Goal: Complete application form

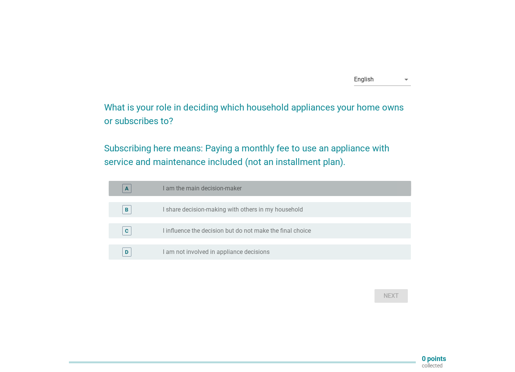
click at [224, 186] on label "I am the main decision-maker" at bounding box center [202, 189] width 79 height 8
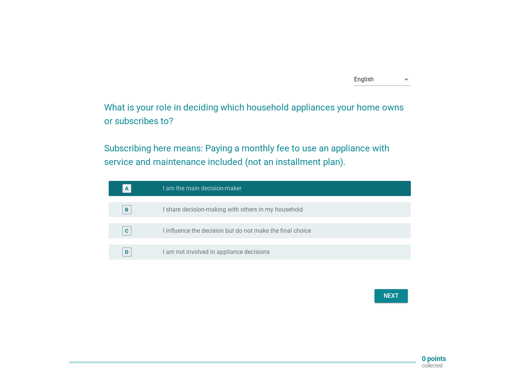
click at [382, 299] on div "Next" at bounding box center [390, 295] width 21 height 9
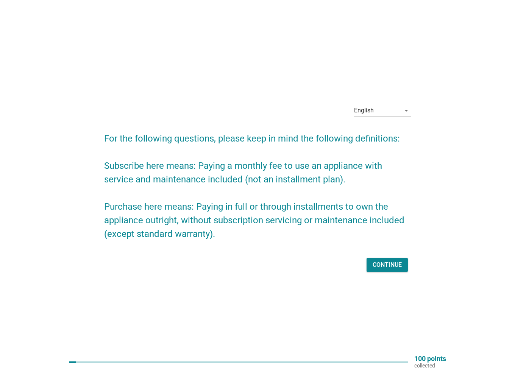
click at [393, 258] on button "Continue" at bounding box center [386, 265] width 41 height 14
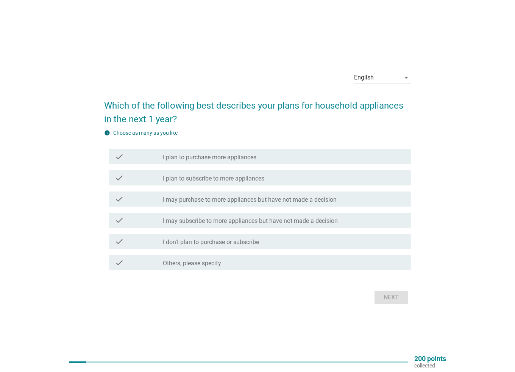
click at [235, 201] on label "I may purchase to more appliances but have not made a decision" at bounding box center [250, 200] width 174 height 8
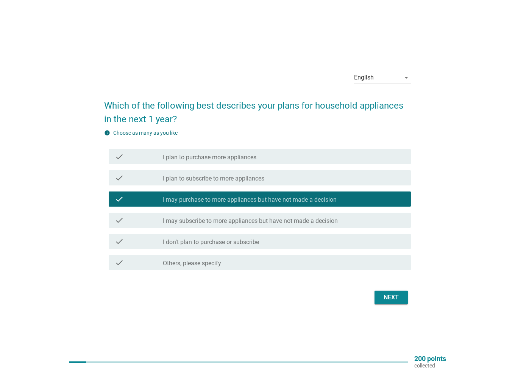
click at [389, 294] on div "Next" at bounding box center [390, 297] width 21 height 9
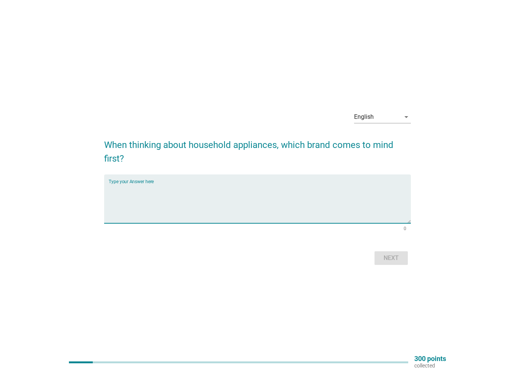
click at [269, 201] on textarea "Type your Answer here" at bounding box center [260, 204] width 302 height 40
type textarea "c"
type textarea "a"
type textarea "coffe"
type textarea "coway"
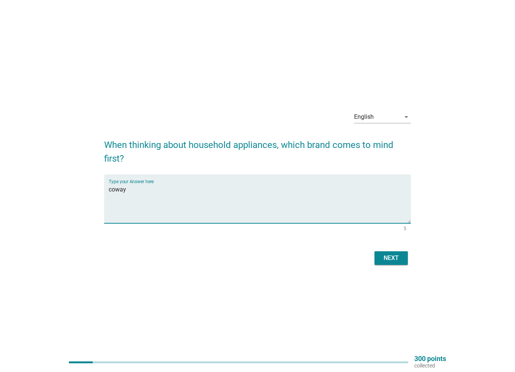
click at [400, 263] on button "Next" at bounding box center [390, 258] width 33 height 14
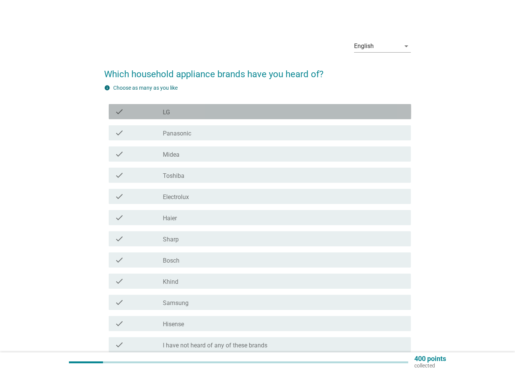
click at [224, 112] on div "check_box_outline_blank LG" at bounding box center [284, 111] width 242 height 9
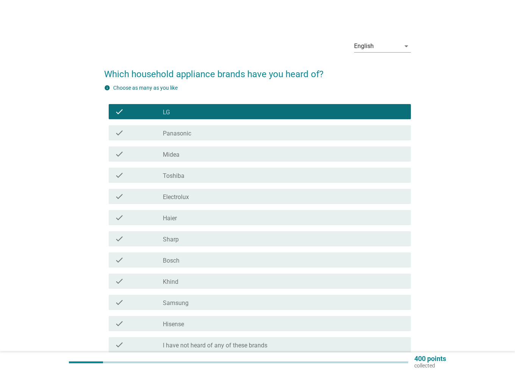
click at [187, 308] on div "check check_box_outline_blank Samsung" at bounding box center [260, 302] width 302 height 15
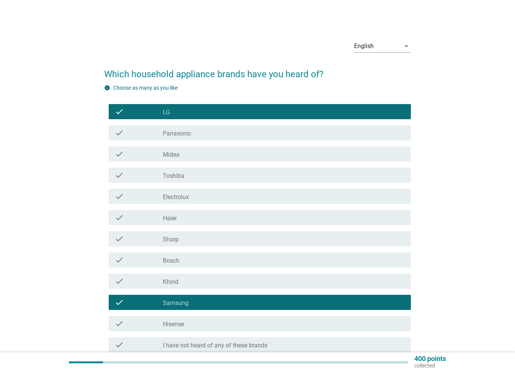
click at [187, 308] on div "check check_box_outline_blank Samsung" at bounding box center [260, 302] width 302 height 15
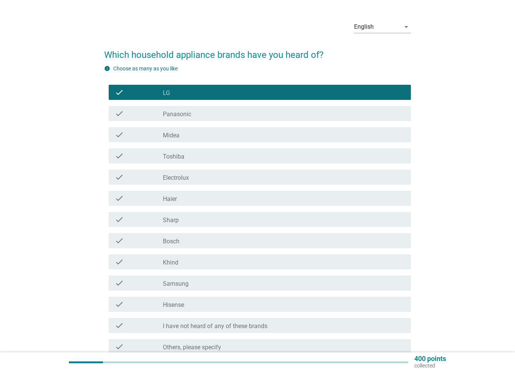
scroll to position [38, 0]
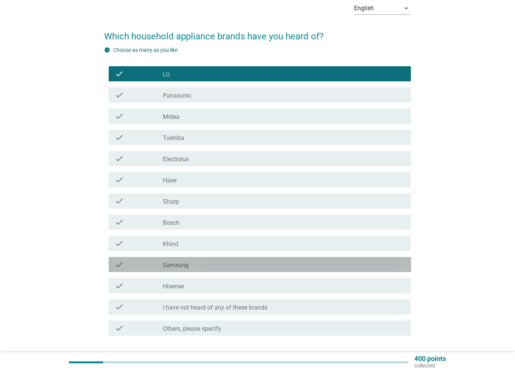
click at [139, 271] on div "check check_box_outline_blank Samsung" at bounding box center [260, 264] width 302 height 15
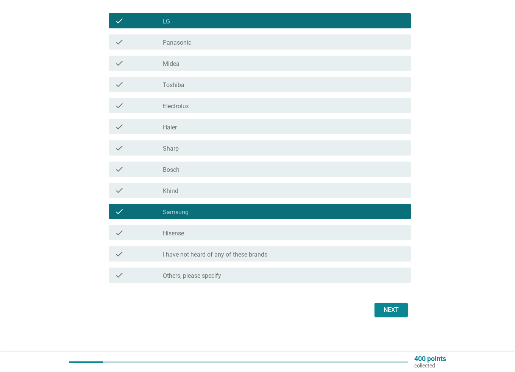
scroll to position [91, 0]
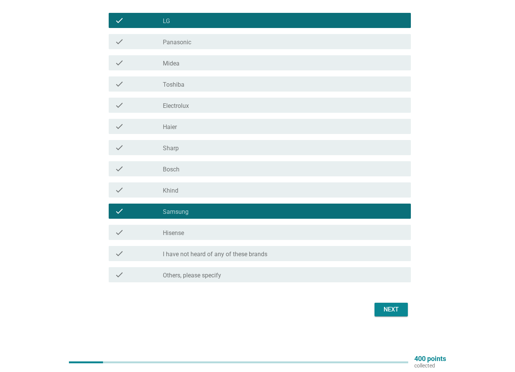
click at [390, 304] on button "Next" at bounding box center [390, 310] width 33 height 14
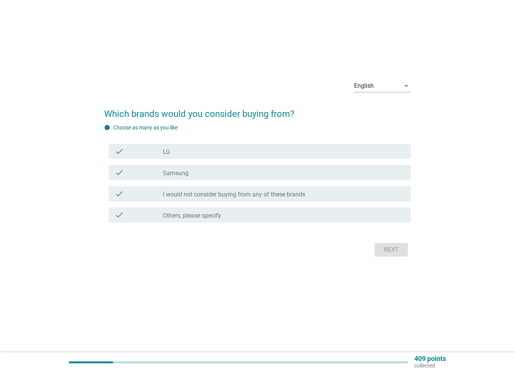
scroll to position [0, 0]
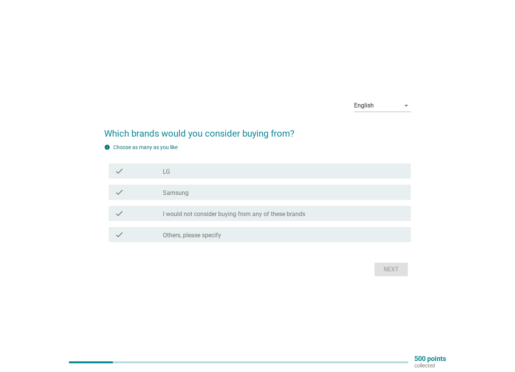
click at [273, 180] on div "check check_box_outline_blank LG" at bounding box center [257, 170] width 307 height 21
click at [273, 171] on div "check_box_outline_blank LG" at bounding box center [284, 171] width 242 height 9
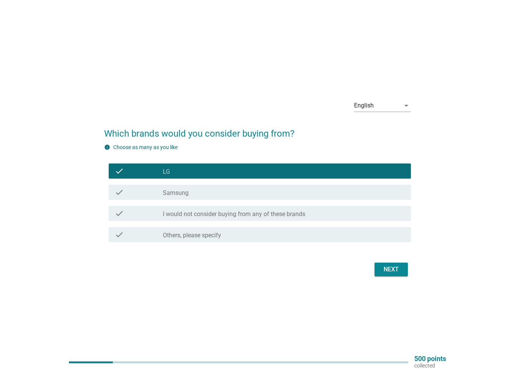
click at [399, 271] on div "Next" at bounding box center [390, 269] width 21 height 9
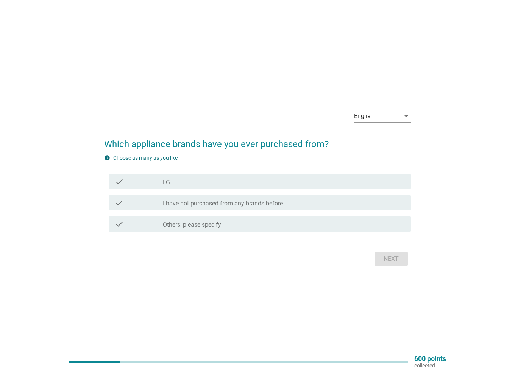
click at [285, 180] on div "check_box_outline_blank LG" at bounding box center [284, 181] width 242 height 9
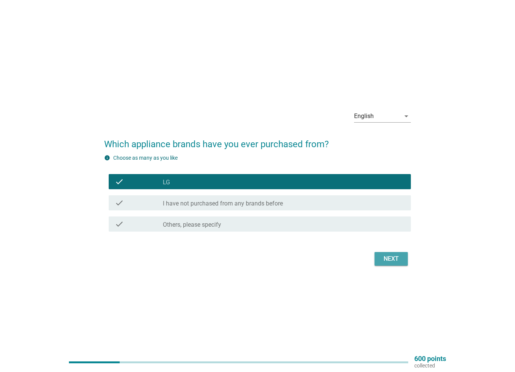
click at [388, 256] on div "Next" at bounding box center [390, 258] width 21 height 9
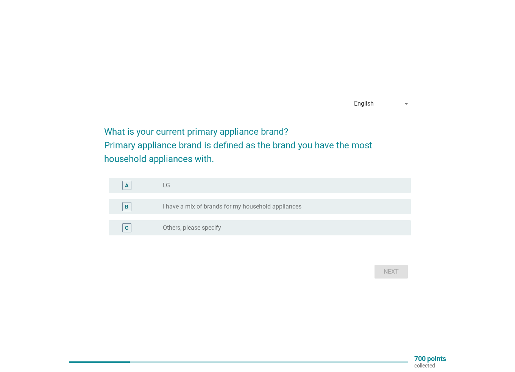
click at [259, 179] on div "A radio_button_unchecked LG" at bounding box center [260, 185] width 302 height 15
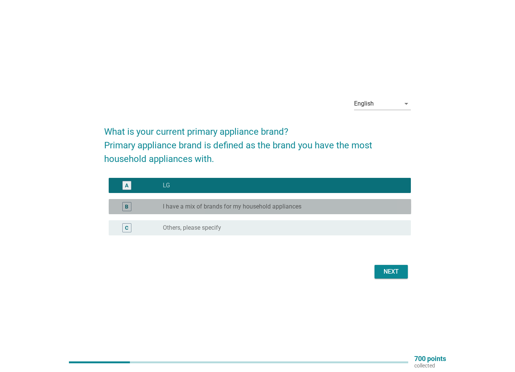
click at [284, 210] on div "radio_button_unchecked I have a mix of brands for my household appliances" at bounding box center [284, 206] width 242 height 9
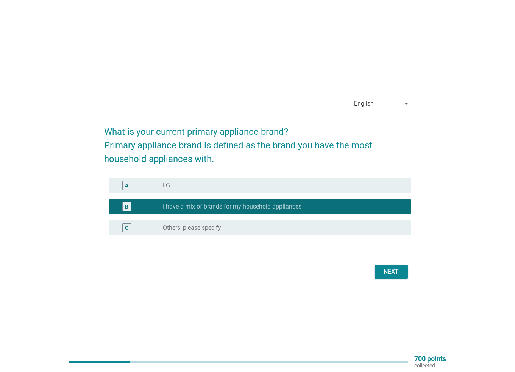
click at [393, 271] on div "Next" at bounding box center [390, 271] width 21 height 9
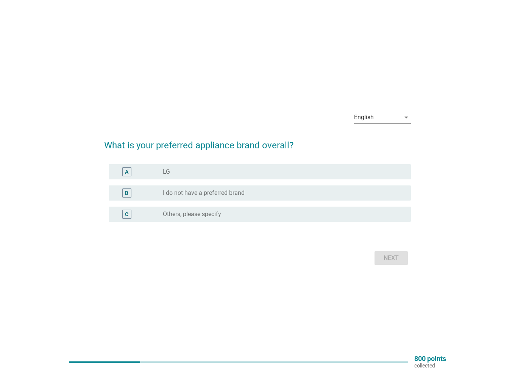
click at [258, 176] on div "A radio_button_unchecked LG" at bounding box center [260, 171] width 302 height 15
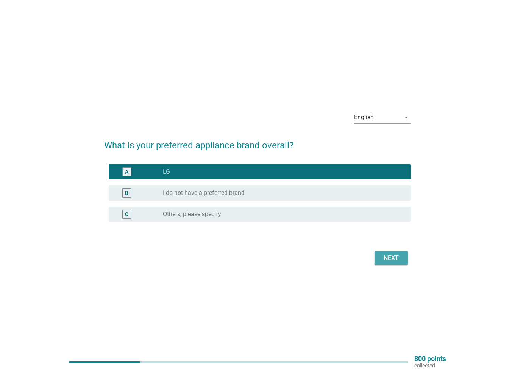
click at [394, 260] on div "Next" at bounding box center [390, 258] width 21 height 9
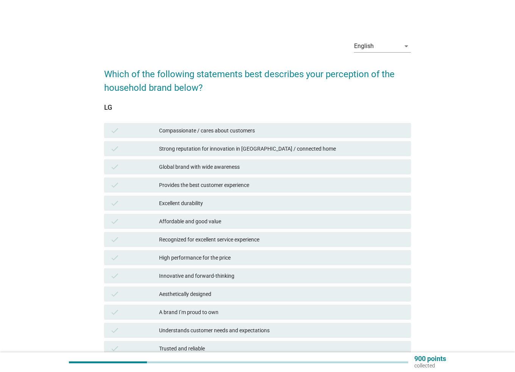
click at [221, 130] on div "Compassionate / cares about customers" at bounding box center [282, 130] width 246 height 9
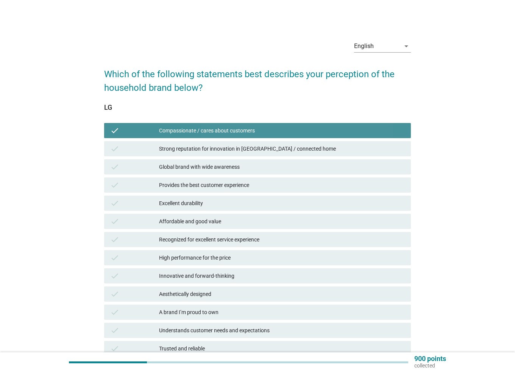
click at [229, 148] on div "Strong reputation for innovation in [GEOGRAPHIC_DATA] / connected home" at bounding box center [282, 148] width 246 height 9
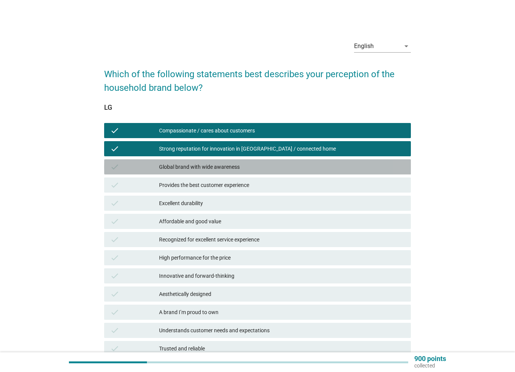
click at [235, 166] on div "Global brand with wide awareness" at bounding box center [282, 166] width 246 height 9
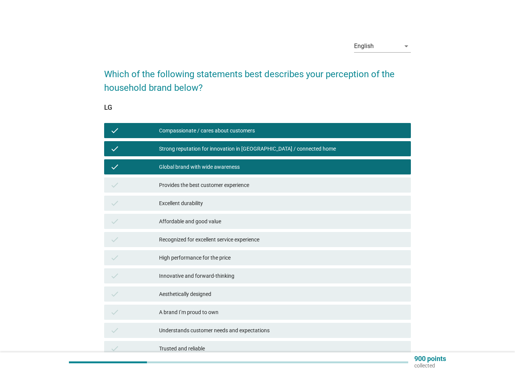
click at [252, 211] on div "check Excellent durability" at bounding box center [258, 203] width 310 height 18
click at [193, 135] on div "Compassionate / cares about customers" at bounding box center [282, 130] width 246 height 9
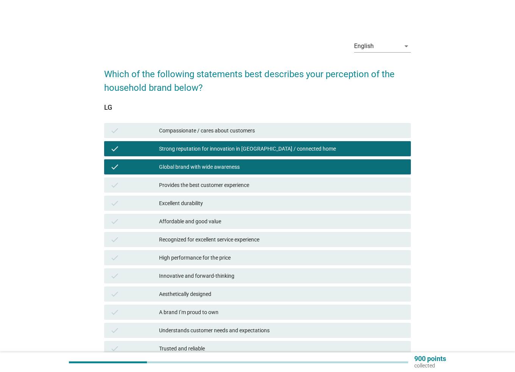
click at [198, 207] on div "Excellent durability" at bounding box center [282, 203] width 246 height 9
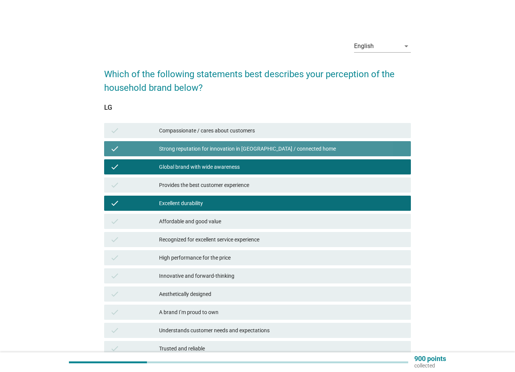
click at [242, 143] on div "check Strong reputation for innovation in [GEOGRAPHIC_DATA] / connected home" at bounding box center [257, 148] width 307 height 15
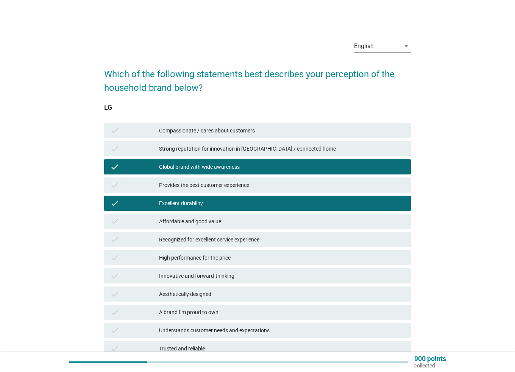
click at [231, 219] on div "Affordable and good value" at bounding box center [282, 221] width 246 height 9
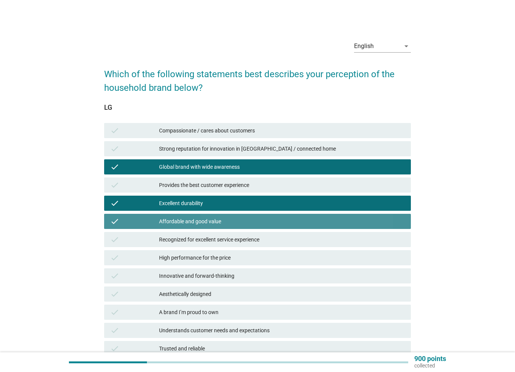
click at [224, 224] on div "Affordable and good value" at bounding box center [282, 221] width 246 height 9
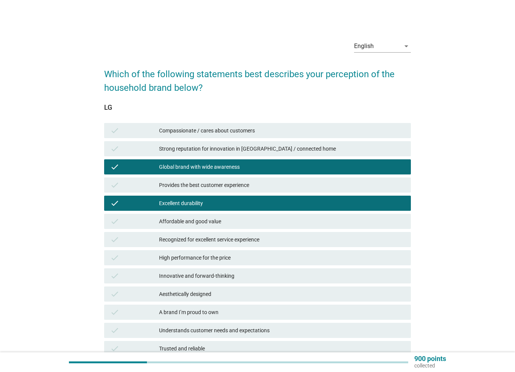
click at [215, 255] on div "High performance for the price" at bounding box center [282, 257] width 246 height 9
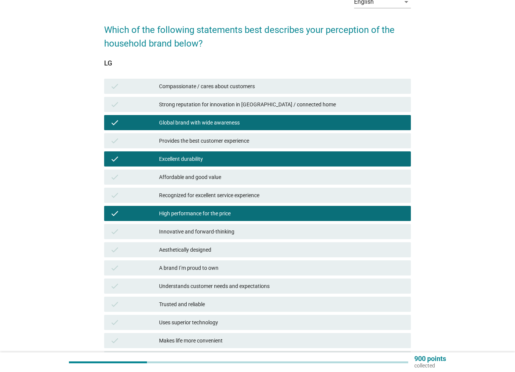
scroll to position [123, 0]
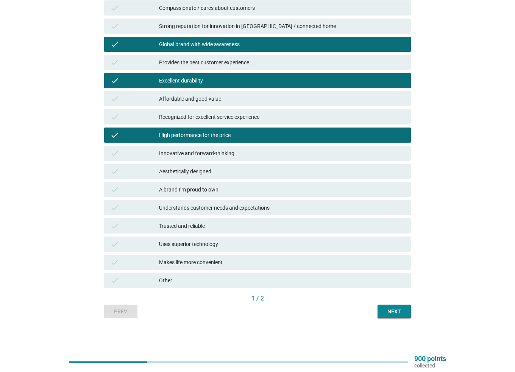
click at [406, 316] on button "Next" at bounding box center [393, 312] width 33 height 14
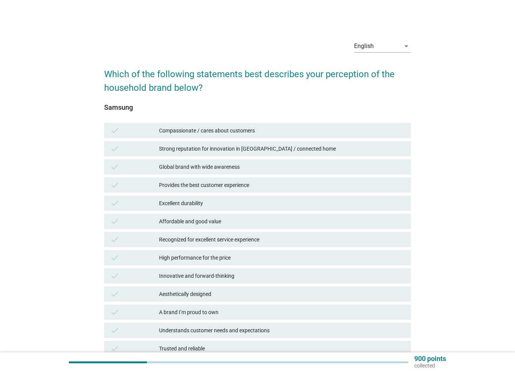
click at [204, 132] on div "Compassionate / cares about customers" at bounding box center [282, 130] width 246 height 9
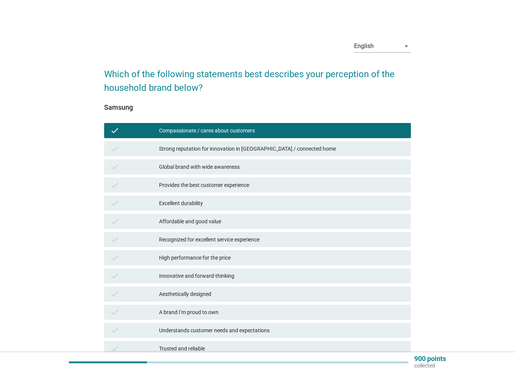
click at [204, 132] on div "Compassionate / cares about customers" at bounding box center [282, 130] width 246 height 9
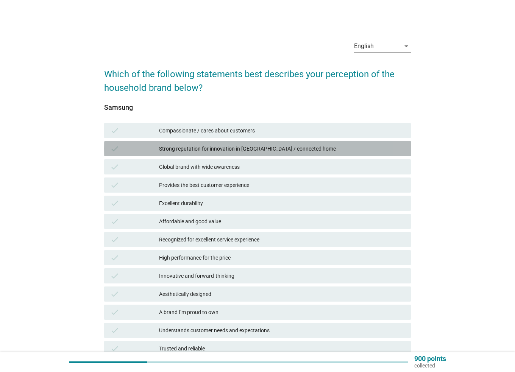
click at [213, 151] on div "Strong reputation for innovation in [GEOGRAPHIC_DATA] / connected home" at bounding box center [282, 148] width 246 height 9
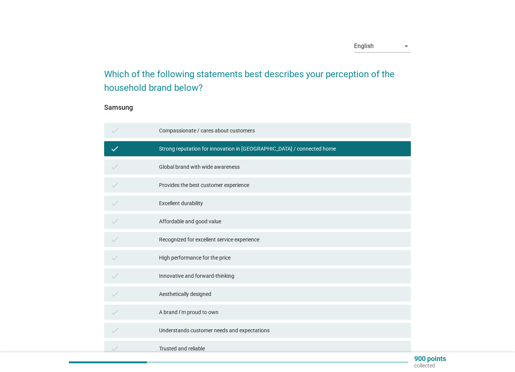
click at [209, 167] on div "Global brand with wide awareness" at bounding box center [282, 166] width 246 height 9
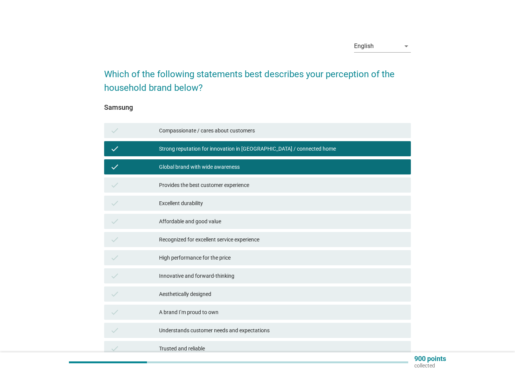
click at [227, 218] on div "Affordable and good value" at bounding box center [282, 221] width 246 height 9
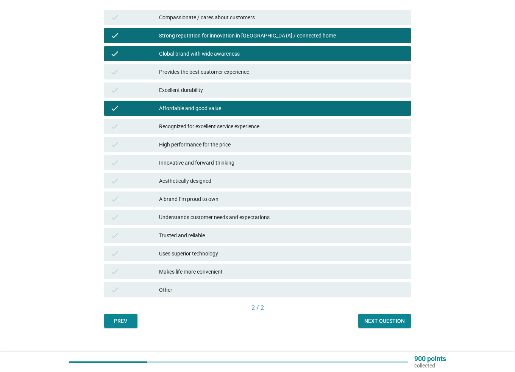
scroll to position [114, 0]
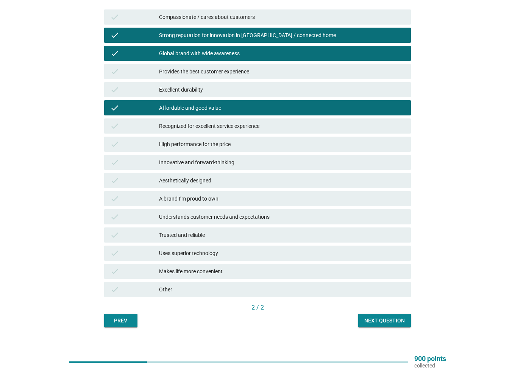
click at [386, 318] on div "Next question" at bounding box center [384, 321] width 40 height 8
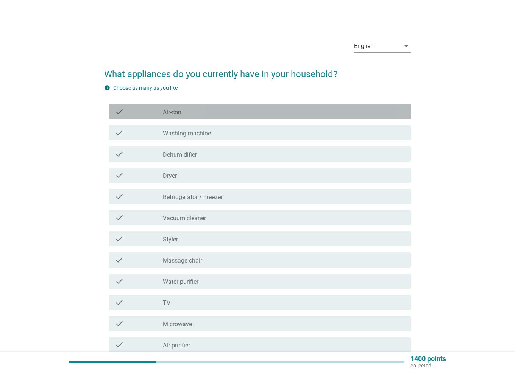
click at [173, 110] on label "Air-con" at bounding box center [172, 113] width 19 height 8
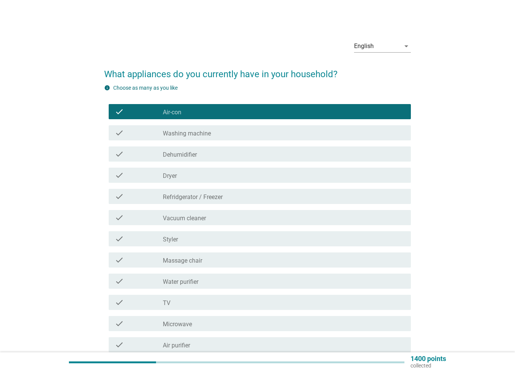
click at [177, 135] on label "Washing machine" at bounding box center [187, 134] width 48 height 8
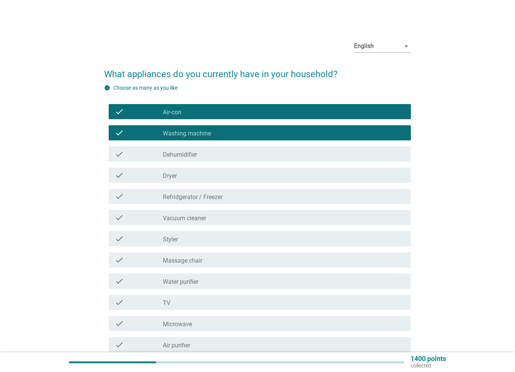
click at [179, 156] on label "Dehumidifier" at bounding box center [180, 155] width 34 height 8
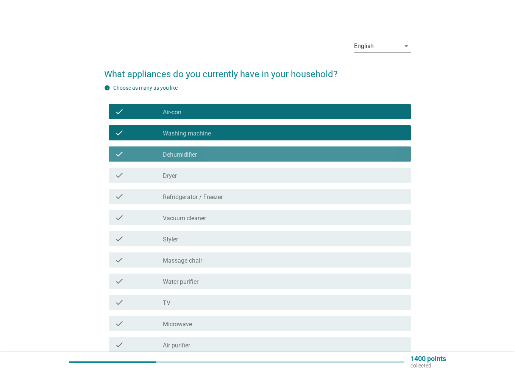
click at [177, 175] on div "check_box_outline_blank Dryer" at bounding box center [284, 175] width 242 height 9
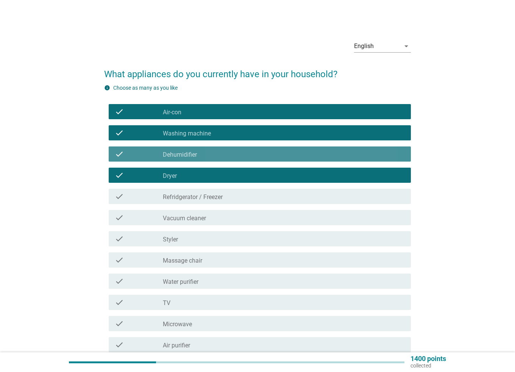
click at [182, 154] on label "Dehumidifier" at bounding box center [180, 155] width 34 height 8
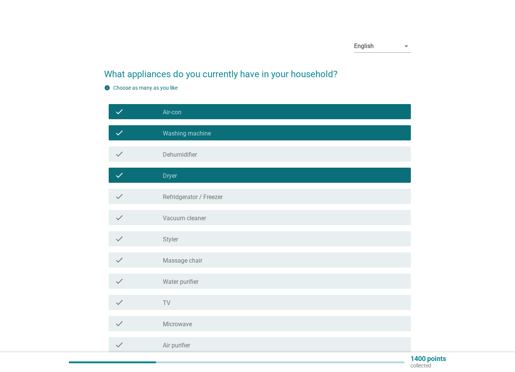
click at [182, 195] on label "Refridgerator / Freezer" at bounding box center [193, 197] width 60 height 8
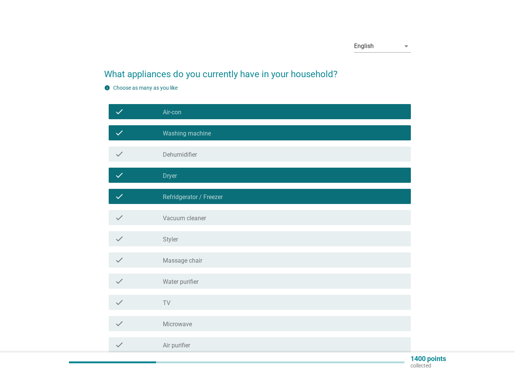
click at [193, 220] on label "Vacuum cleaner" at bounding box center [184, 219] width 43 height 8
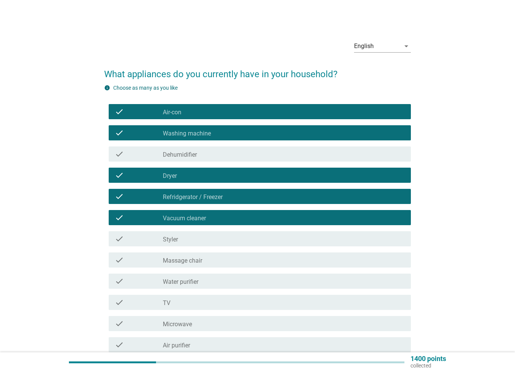
click at [202, 243] on div "check_box_outline_blank Styler" at bounding box center [284, 238] width 242 height 9
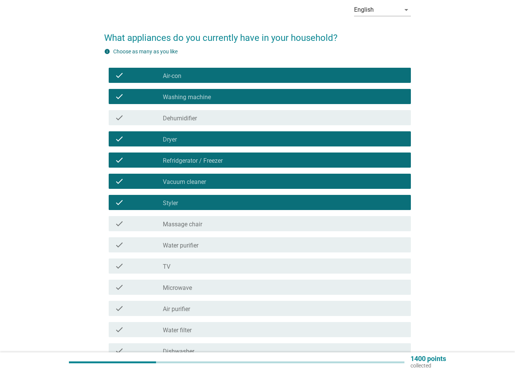
scroll to position [38, 0]
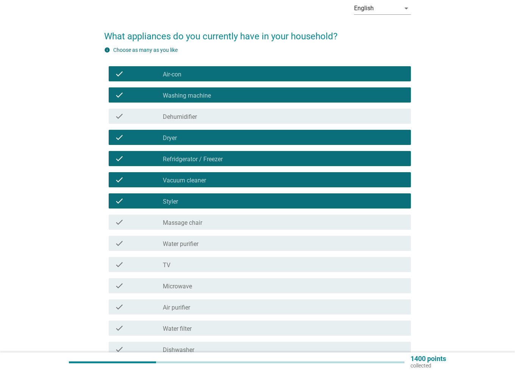
click at [188, 237] on div "check check_box_outline_blank Water purifier" at bounding box center [260, 243] width 302 height 15
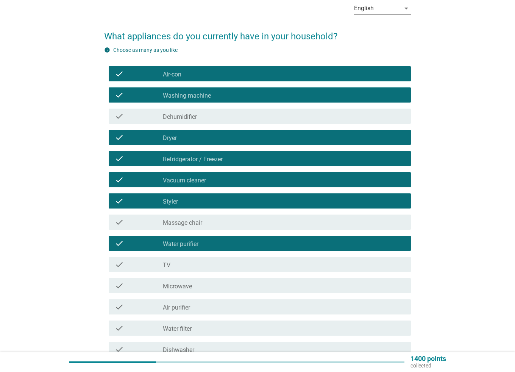
click at [190, 263] on div "check_box_outline_blank TV" at bounding box center [284, 264] width 242 height 9
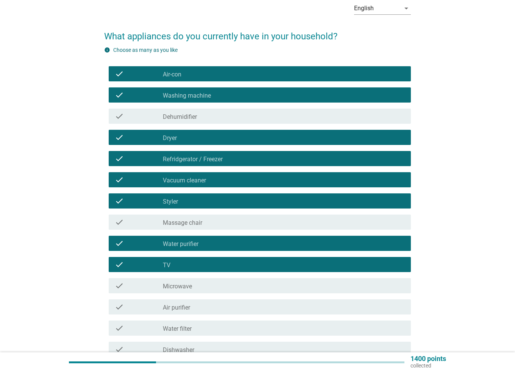
scroll to position [76, 0]
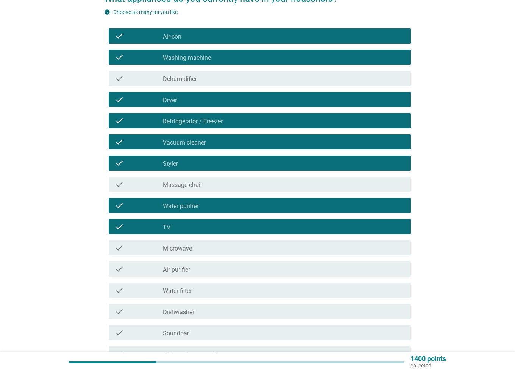
click at [188, 248] on label "Microwave" at bounding box center [177, 249] width 29 height 8
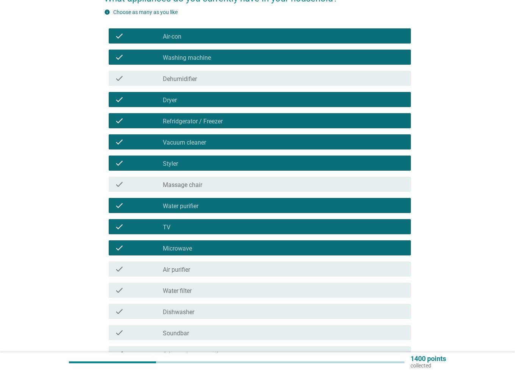
click at [193, 271] on div "check_box_outline_blank Air purifier" at bounding box center [284, 269] width 242 height 9
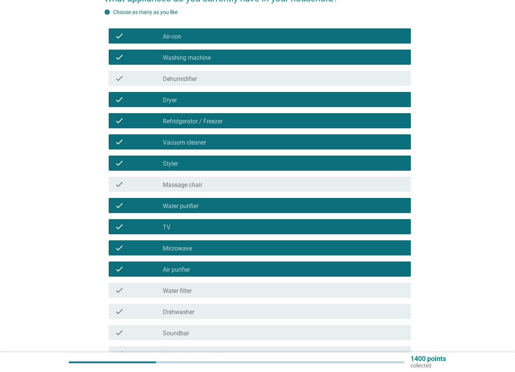
click at [195, 291] on div "check_box_outline_blank Water filter" at bounding box center [284, 290] width 242 height 9
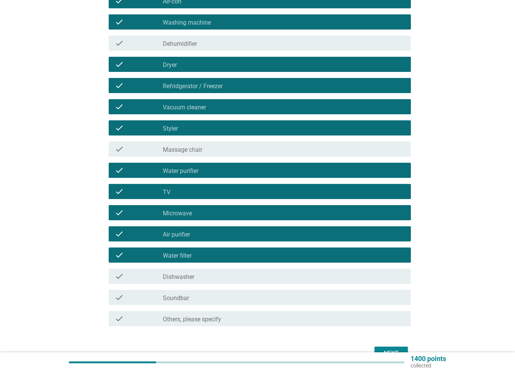
scroll to position [151, 0]
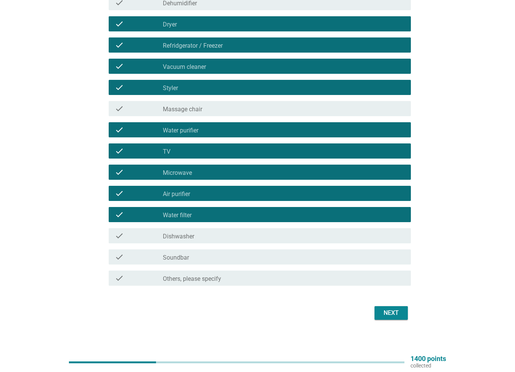
click at [241, 258] on div "check_box_outline_blank Soundbar" at bounding box center [284, 256] width 242 height 9
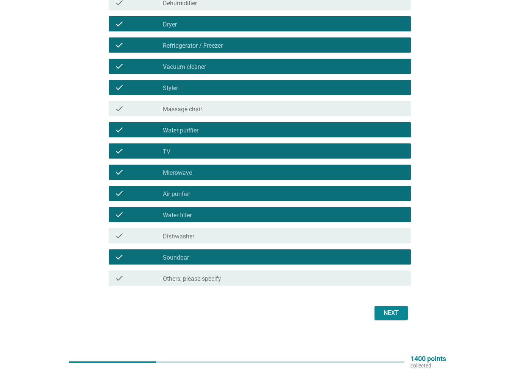
click at [390, 310] on div "Next" at bounding box center [390, 312] width 21 height 9
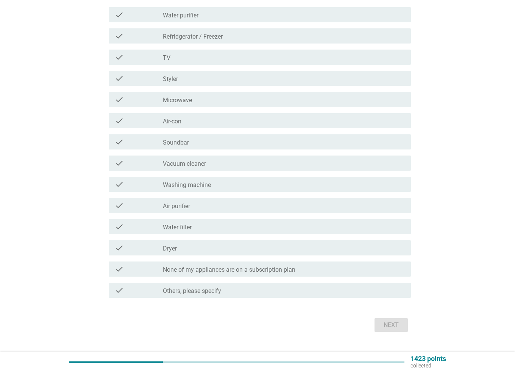
scroll to position [0, 0]
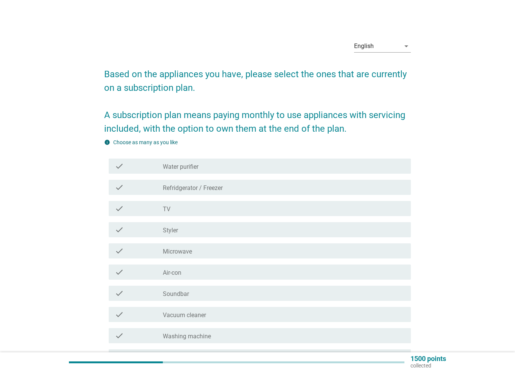
click at [178, 167] on label "Water purifier" at bounding box center [181, 167] width 36 height 8
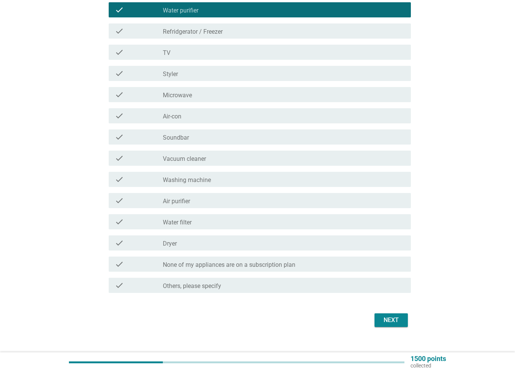
scroll to position [167, 0]
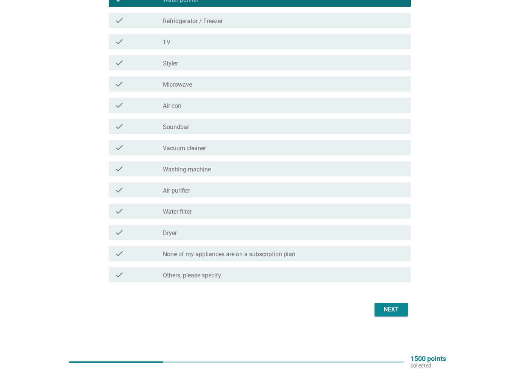
click at [201, 207] on div "check_box_outline_blank Water filter" at bounding box center [284, 211] width 242 height 9
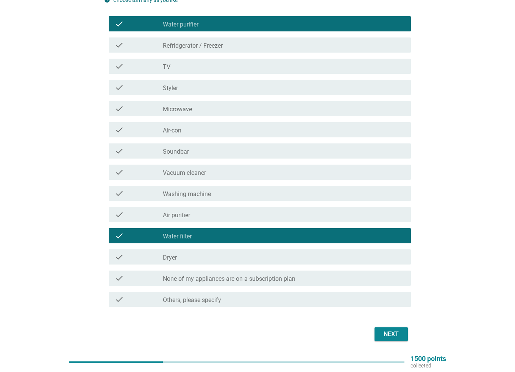
scroll to position [129, 0]
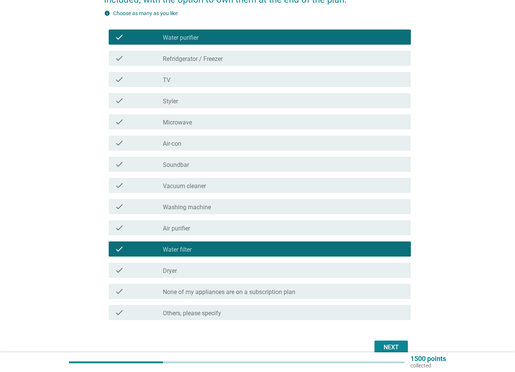
click at [402, 342] on button "Next" at bounding box center [390, 348] width 33 height 14
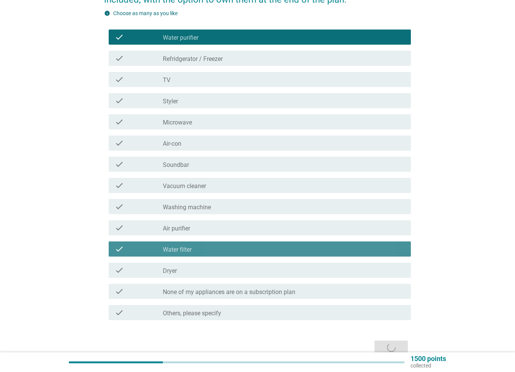
click at [183, 243] on div "check check_box_outline_blank Water filter" at bounding box center [260, 248] width 302 height 15
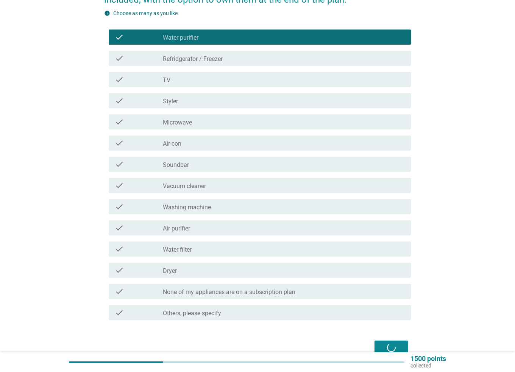
click at [389, 347] on div "Next" at bounding box center [257, 347] width 307 height 18
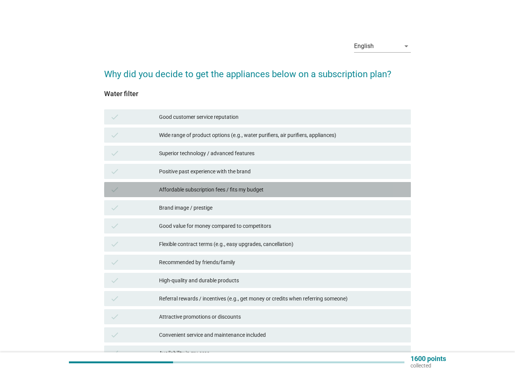
click at [231, 193] on div "Affordable subscription fees / fits my budget" at bounding box center [282, 189] width 246 height 9
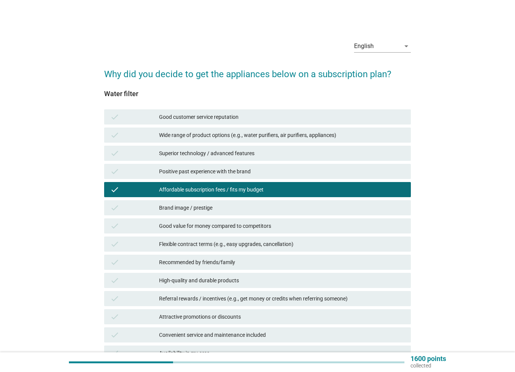
click at [239, 177] on div "check Positive past experience with the brand" at bounding box center [257, 171] width 307 height 15
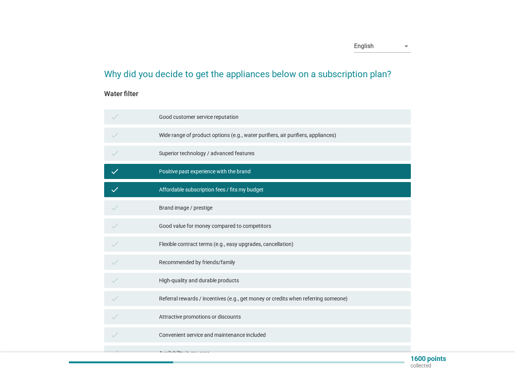
click at [263, 273] on div "check High-quality and durable products" at bounding box center [257, 280] width 307 height 15
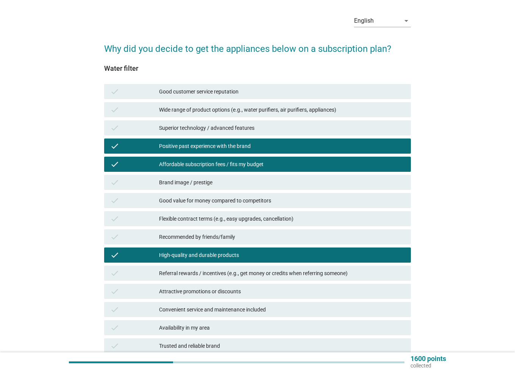
scroll to position [76, 0]
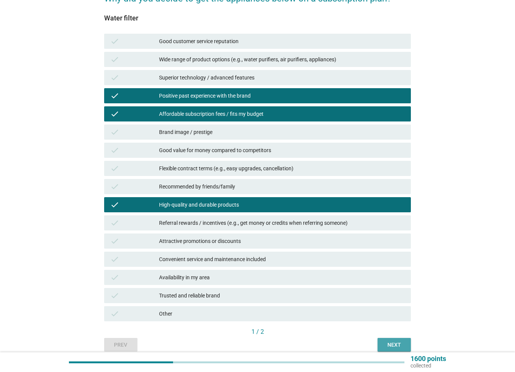
click at [388, 344] on div "Next" at bounding box center [393, 345] width 21 height 8
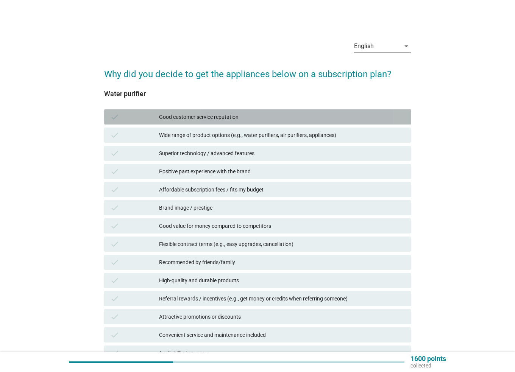
click at [232, 119] on div "Good customer service reputation" at bounding box center [282, 116] width 246 height 9
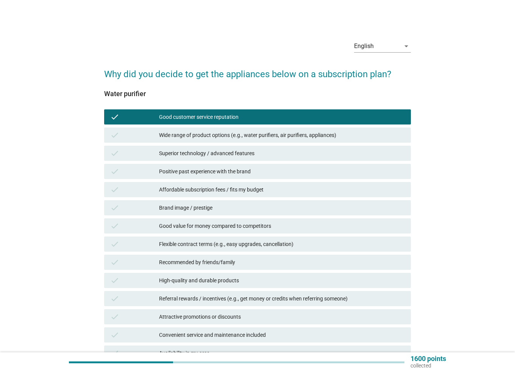
click at [229, 168] on div "Positive past experience with the brand" at bounding box center [282, 171] width 246 height 9
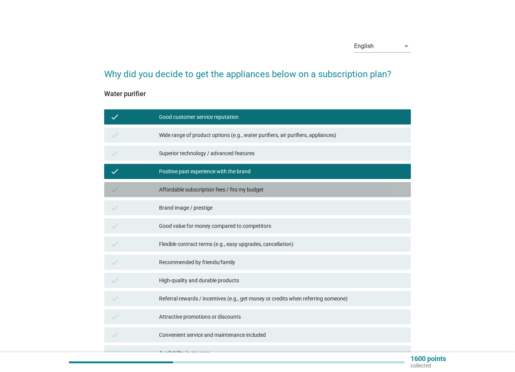
click at [238, 190] on div "Affordable subscription fees / fits my budget" at bounding box center [282, 189] width 246 height 9
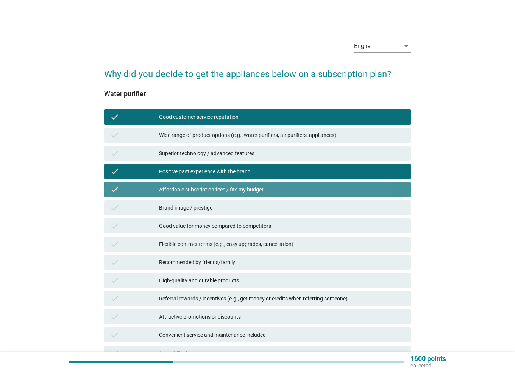
click at [244, 190] on div "Affordable subscription fees / fits my budget" at bounding box center [282, 189] width 246 height 9
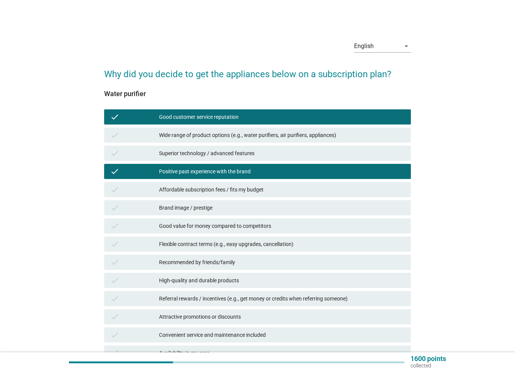
click at [249, 226] on div "Good value for money compared to competitors" at bounding box center [282, 225] width 246 height 9
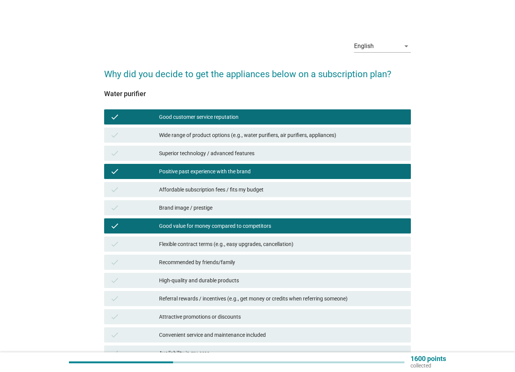
click at [238, 225] on div "Good value for money compared to competitors" at bounding box center [282, 225] width 246 height 9
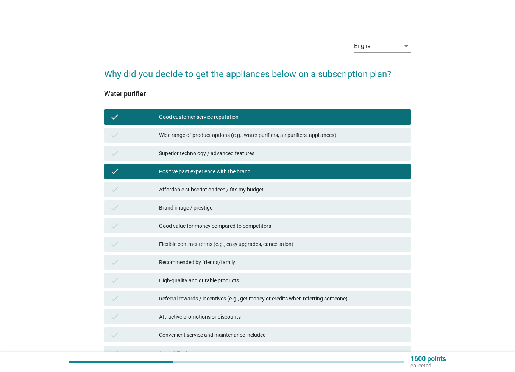
click at [243, 190] on div "Affordable subscription fees / fits my budget" at bounding box center [282, 189] width 246 height 9
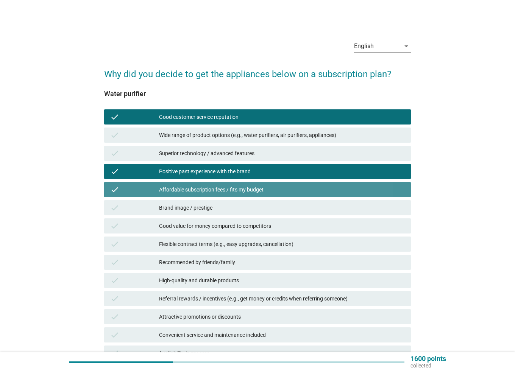
click at [251, 193] on div "Affordable subscription fees / fits my budget" at bounding box center [282, 189] width 246 height 9
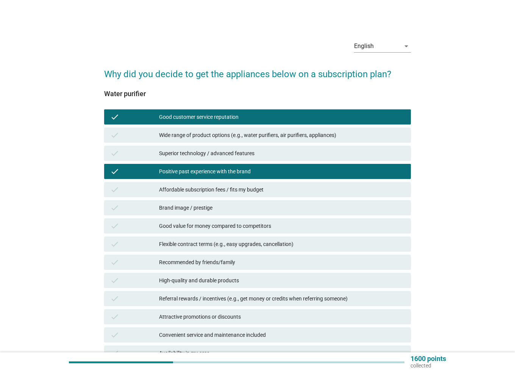
click at [222, 282] on div "High-quality and durable products" at bounding box center [282, 280] width 246 height 9
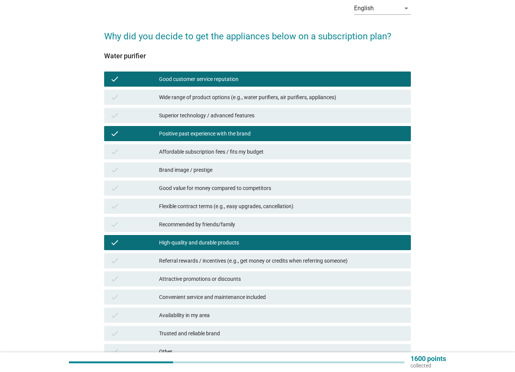
scroll to position [109, 0]
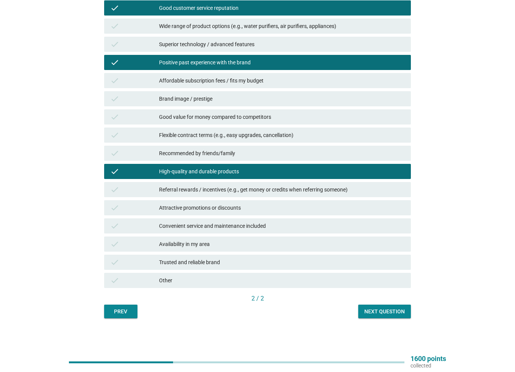
click at [394, 311] on div "Next question" at bounding box center [384, 312] width 40 height 8
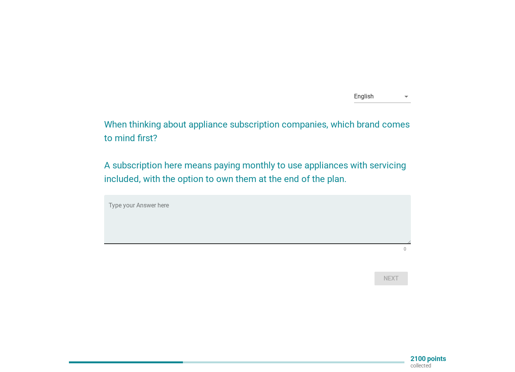
click at [319, 234] on textarea "Type your Answer here" at bounding box center [260, 224] width 302 height 40
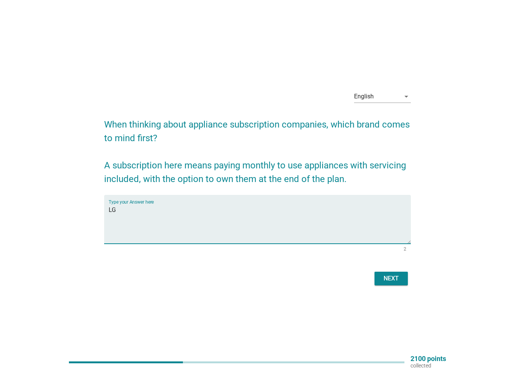
type textarea "LG"
click at [380, 278] on button "Next" at bounding box center [390, 279] width 33 height 14
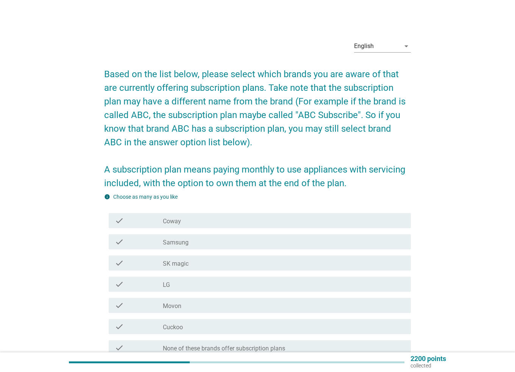
click at [194, 227] on div "check check_box_outline_blank Coway" at bounding box center [260, 220] width 302 height 15
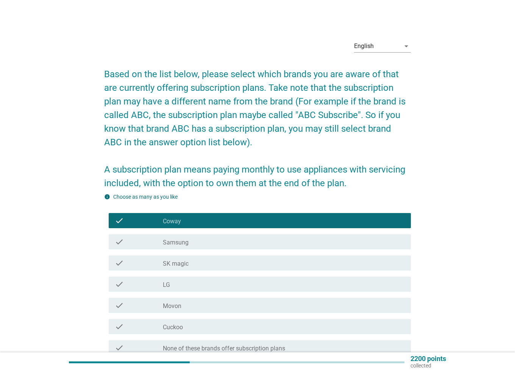
click at [193, 265] on div "check_box_outline_blank SK magic" at bounding box center [284, 262] width 242 height 9
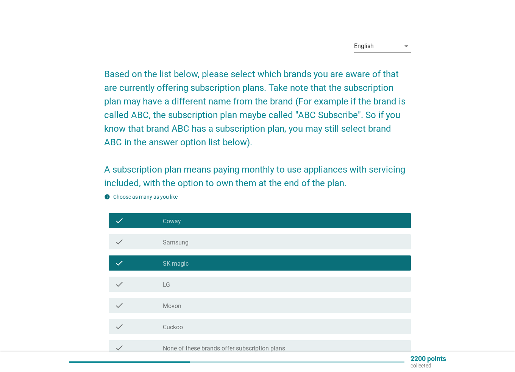
click at [191, 282] on div "check_box_outline_blank LG" at bounding box center [284, 284] width 242 height 9
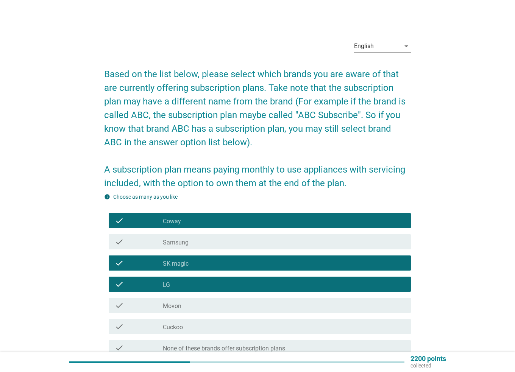
click at [198, 329] on div "check_box_outline_blank Cuckoo" at bounding box center [284, 326] width 242 height 9
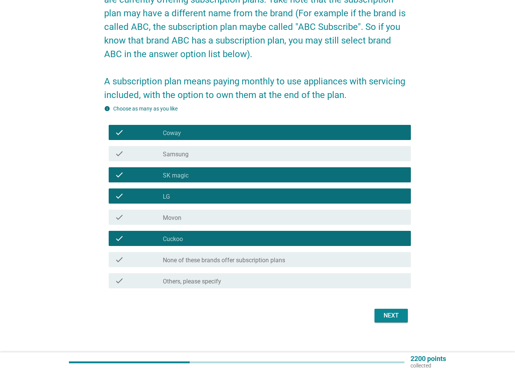
scroll to position [94, 0]
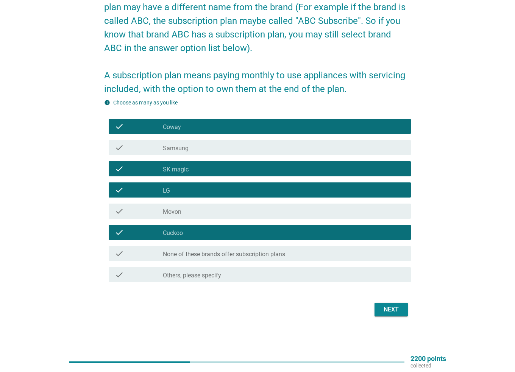
click at [386, 305] on div "Next" at bounding box center [390, 309] width 21 height 9
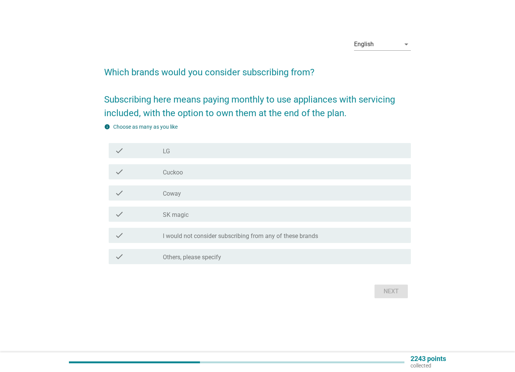
scroll to position [0, 0]
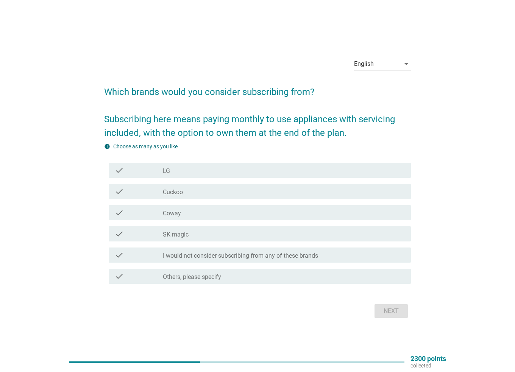
click at [171, 173] on div "check_box LG" at bounding box center [284, 170] width 242 height 9
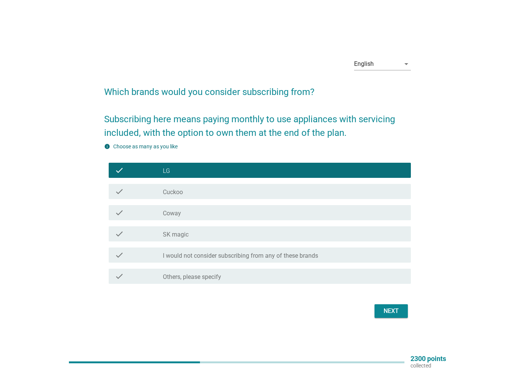
click at [184, 199] on div "check check_box_outline_blank Cuckoo" at bounding box center [257, 191] width 307 height 21
click at [184, 198] on div "check check_box_outline_blank Cuckoo" at bounding box center [260, 191] width 302 height 15
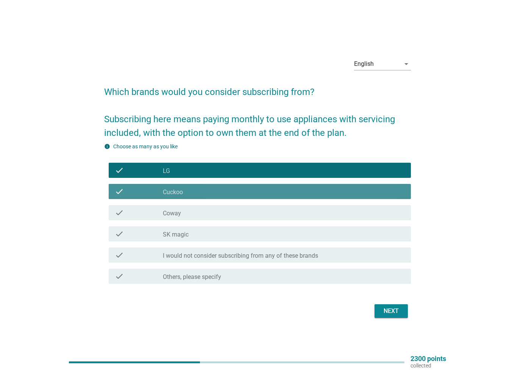
click at [185, 210] on div "check_box_outline_blank Coway" at bounding box center [284, 212] width 242 height 9
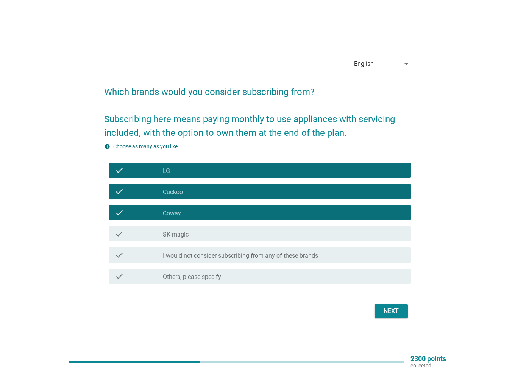
click at [192, 232] on div "check_box_outline_blank SK magic" at bounding box center [284, 233] width 242 height 9
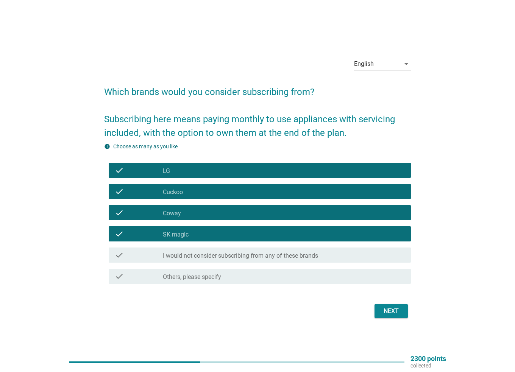
click at [188, 169] on div "check_box LG" at bounding box center [284, 170] width 242 height 9
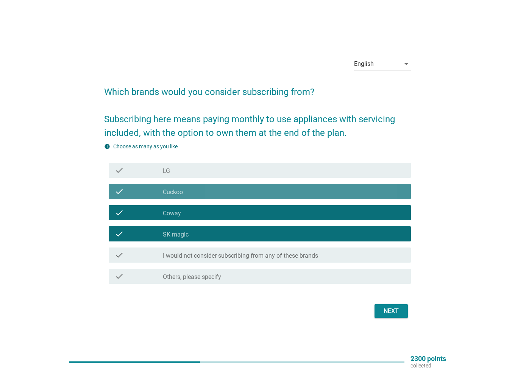
click at [193, 192] on div "check_box_outline_blank Cuckoo" at bounding box center [284, 191] width 242 height 9
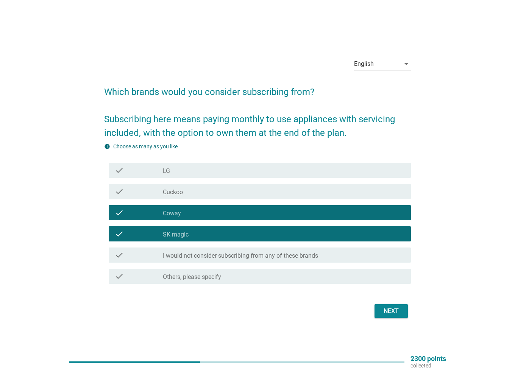
click at [197, 214] on div "check_box_outline_blank Coway" at bounding box center [284, 212] width 242 height 9
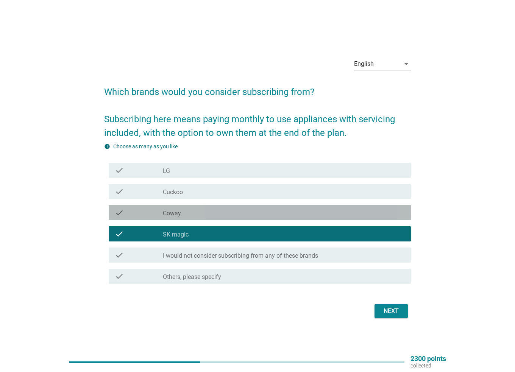
click at [201, 231] on div "check_box_outline_blank SK magic" at bounding box center [284, 233] width 242 height 9
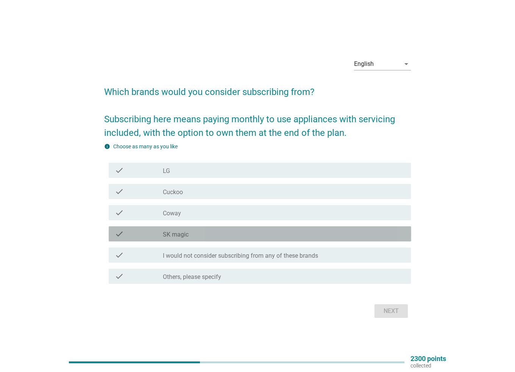
click at [200, 207] on div "check check_box_outline_blank Coway" at bounding box center [260, 212] width 302 height 15
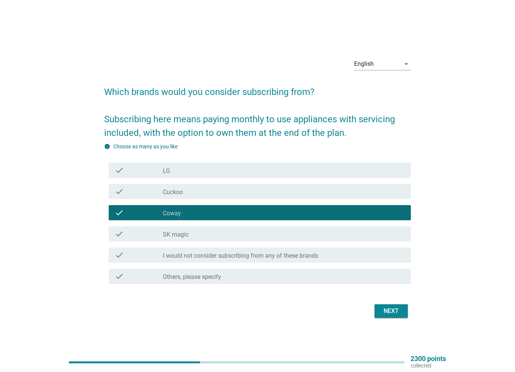
click at [199, 177] on div "check check_box LG" at bounding box center [260, 170] width 302 height 15
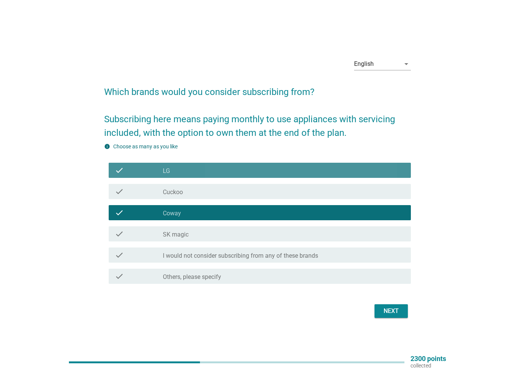
click at [177, 169] on div "check_box LG" at bounding box center [284, 170] width 242 height 9
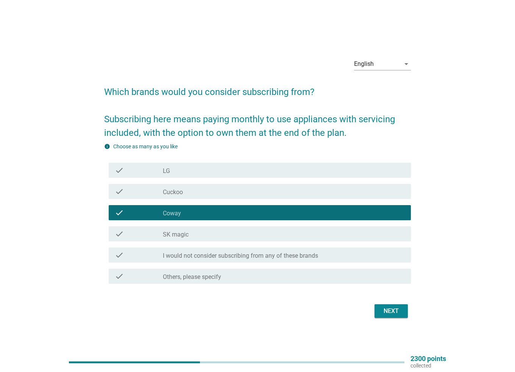
click at [396, 320] on div "Next" at bounding box center [257, 311] width 307 height 18
click at [389, 308] on div "Next" at bounding box center [390, 311] width 21 height 9
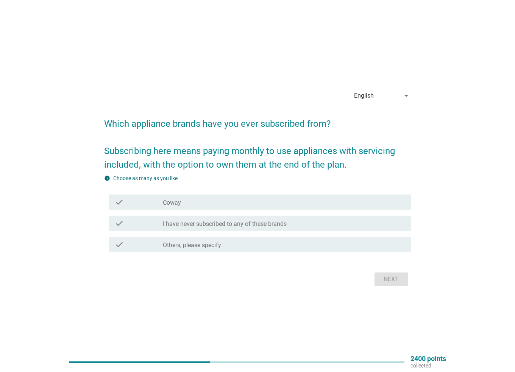
click at [257, 204] on div "check_box Coway" at bounding box center [284, 202] width 242 height 9
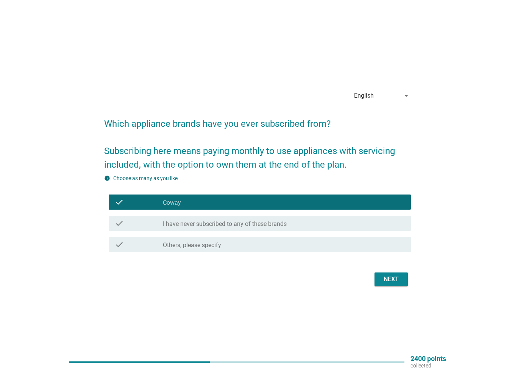
click at [383, 275] on div "Next" at bounding box center [390, 279] width 21 height 9
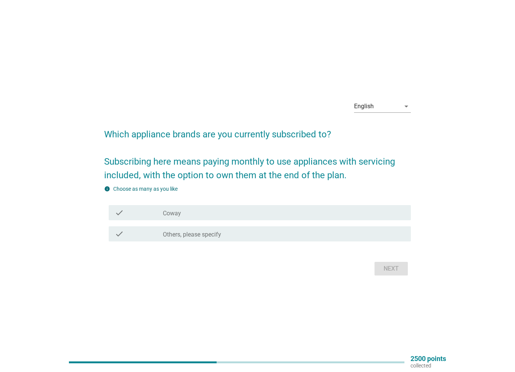
click at [237, 215] on div "check_box Coway" at bounding box center [284, 212] width 242 height 9
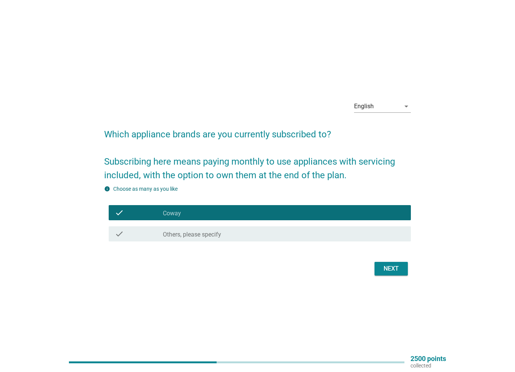
click at [378, 266] on button "Next" at bounding box center [390, 269] width 33 height 14
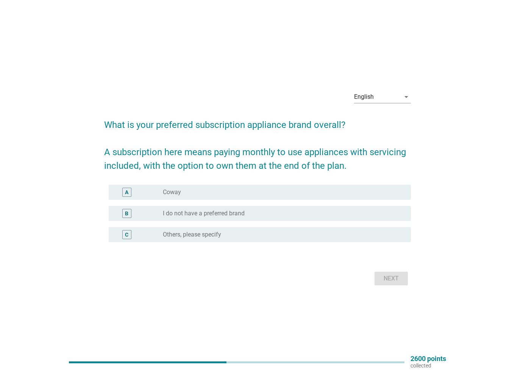
click at [206, 186] on div "A radio_button_unchecked Coway" at bounding box center [260, 192] width 302 height 15
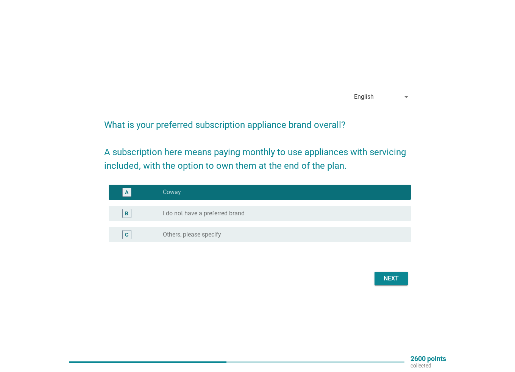
click at [384, 277] on div "Next" at bounding box center [390, 278] width 21 height 9
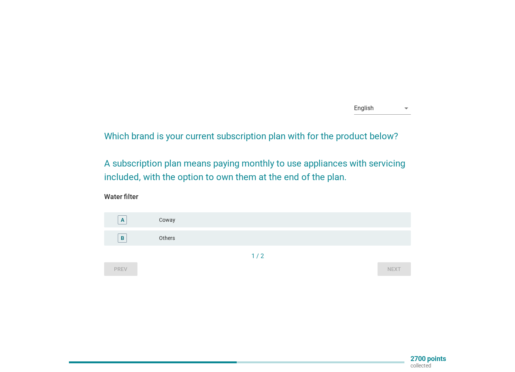
click at [166, 222] on div "Coway" at bounding box center [282, 219] width 246 height 9
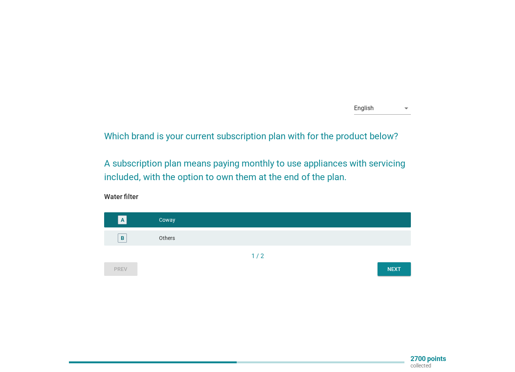
click at [400, 276] on div "English arrow_drop_down Which brand is your current subscription plan with for …" at bounding box center [257, 186] width 319 height 192
click at [398, 264] on button "Next" at bounding box center [393, 269] width 33 height 14
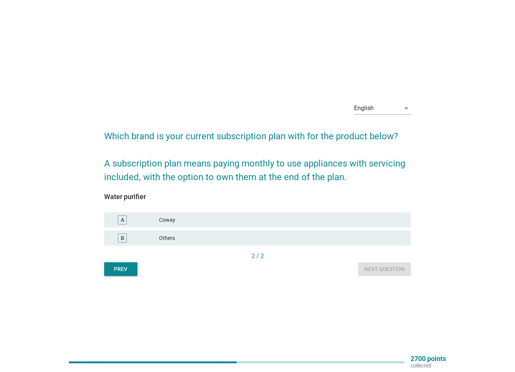
click at [196, 222] on div "Coway" at bounding box center [282, 219] width 246 height 9
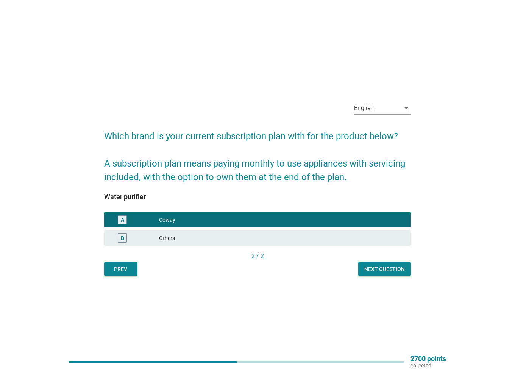
click at [411, 270] on div "English arrow_drop_down Which brand is your current subscription plan with for …" at bounding box center [257, 186] width 319 height 192
click at [394, 265] on button "Next question" at bounding box center [384, 269] width 53 height 14
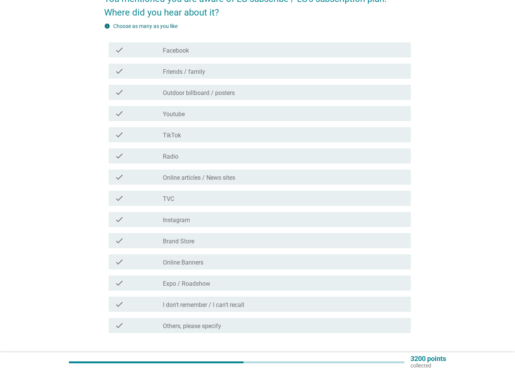
scroll to position [76, 0]
click at [191, 240] on label "Brand Store" at bounding box center [178, 241] width 31 height 8
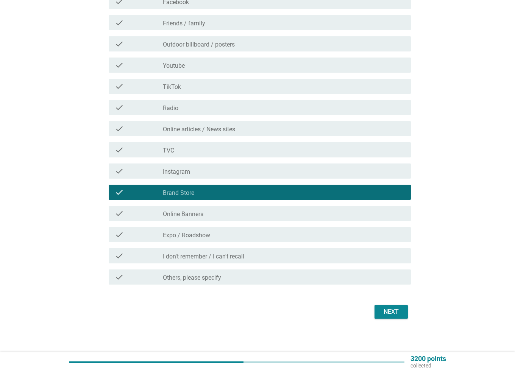
scroll to position [126, 0]
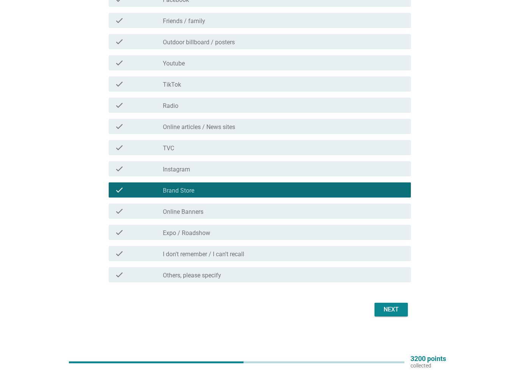
click at [240, 232] on div "check_box_outline_blank Expo / Roadshow" at bounding box center [284, 232] width 242 height 9
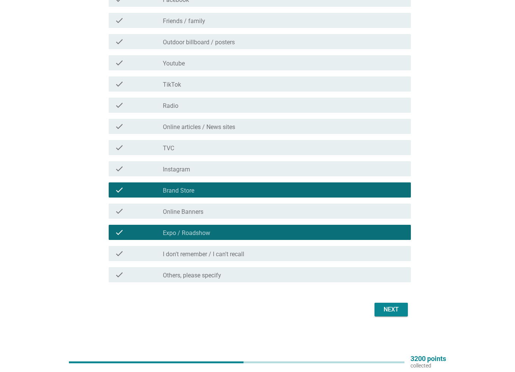
click at [385, 308] on div "Next" at bounding box center [390, 309] width 21 height 9
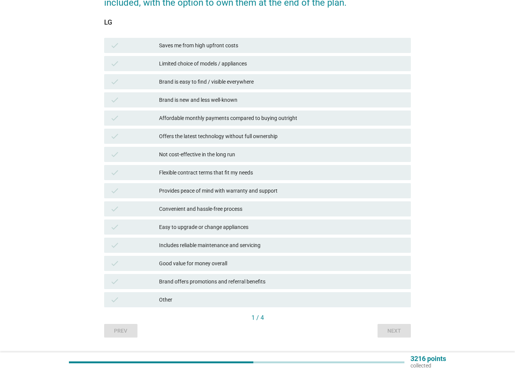
scroll to position [0, 0]
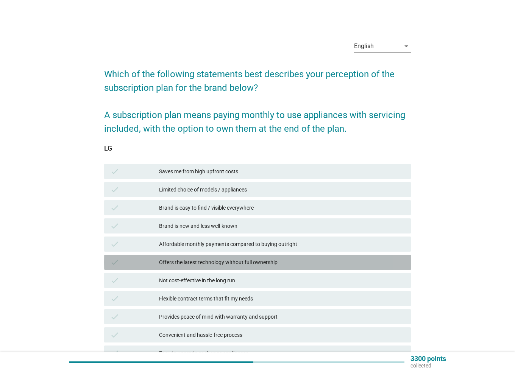
click at [235, 262] on div "Offers the latest technology without full ownership" at bounding box center [282, 262] width 246 height 9
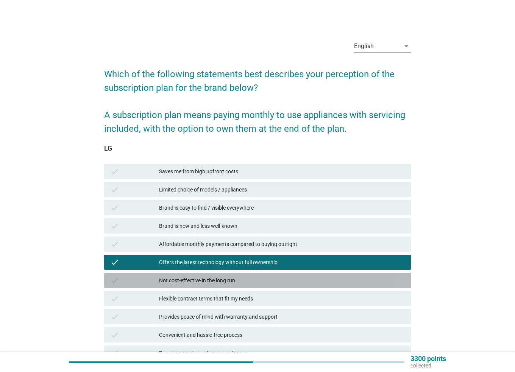
click at [240, 279] on div "Not cost-effective in the long run" at bounding box center [282, 280] width 246 height 9
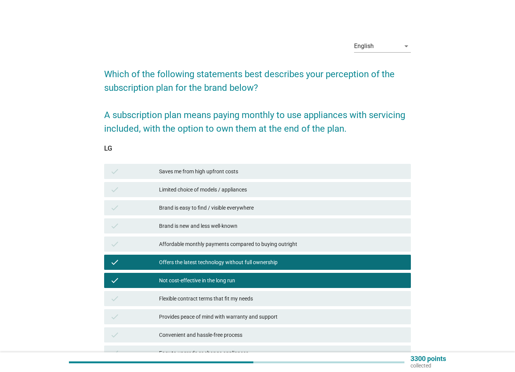
click at [227, 169] on div "Saves me from high upfront costs" at bounding box center [282, 171] width 246 height 9
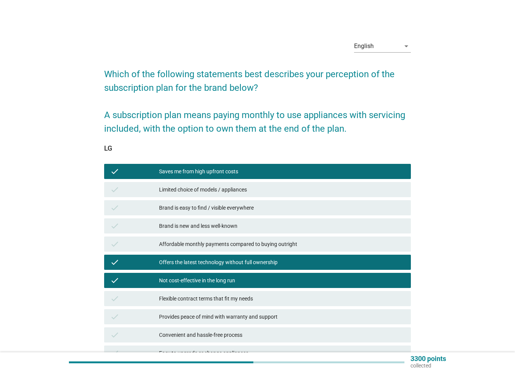
click at [246, 258] on div "Offers the latest technology without full ownership" at bounding box center [282, 262] width 246 height 9
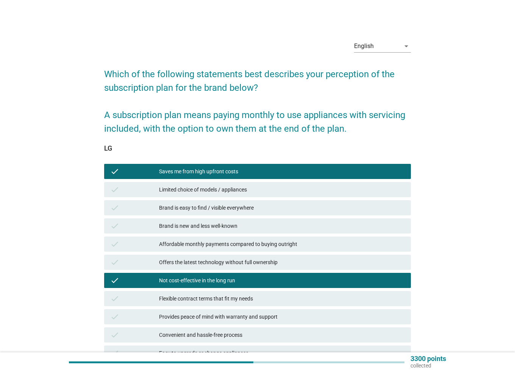
click at [291, 317] on div "Provides peace of mind with warranty and support" at bounding box center [282, 316] width 246 height 9
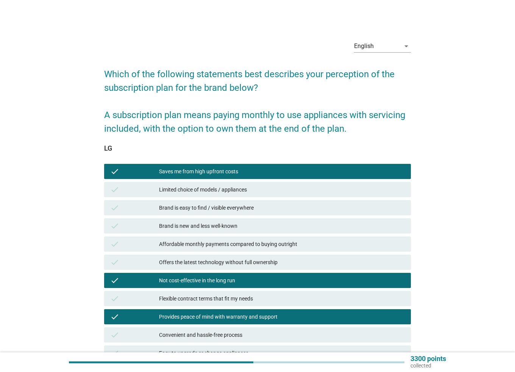
click at [292, 315] on div "Provides peace of mind with warranty and support" at bounding box center [282, 316] width 246 height 9
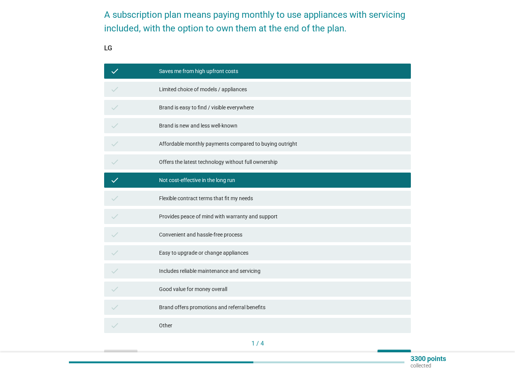
scroll to position [114, 0]
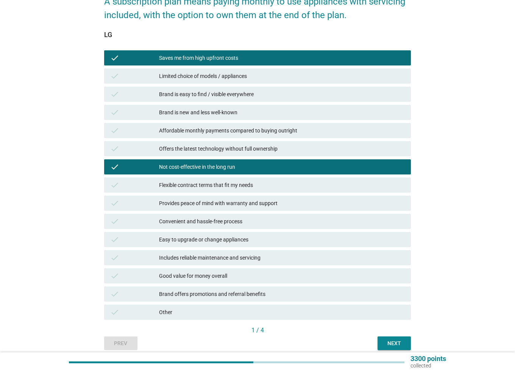
click at [241, 133] on div "Affordable monthly payments compared to buying outright" at bounding box center [282, 130] width 246 height 9
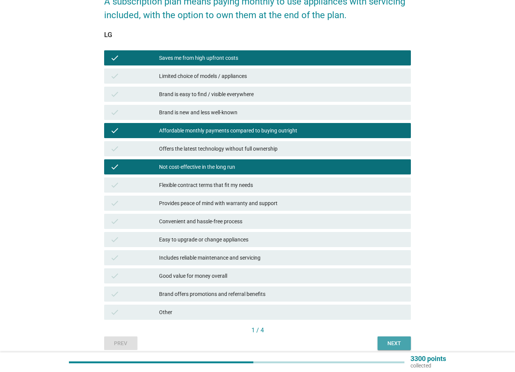
click at [390, 344] on div "Next" at bounding box center [393, 343] width 21 height 8
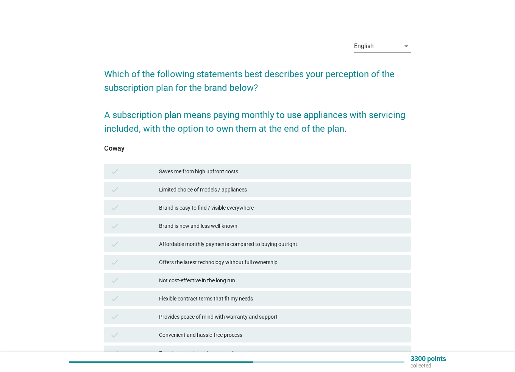
click at [221, 184] on div "check Limited choice of models / appliances" at bounding box center [257, 189] width 307 height 15
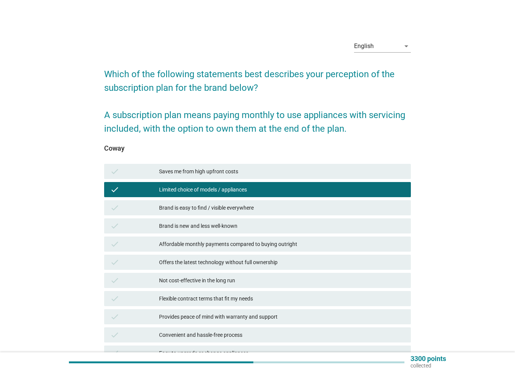
click at [226, 210] on div "Brand is easy to find / visible everywhere" at bounding box center [282, 207] width 246 height 9
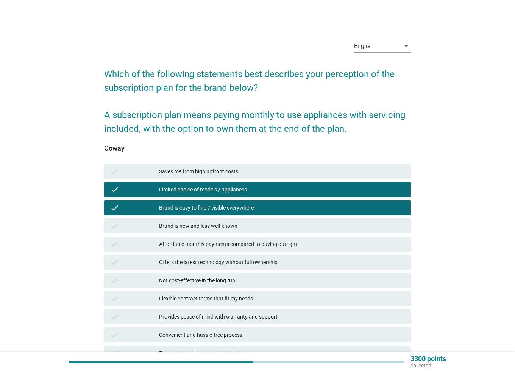
scroll to position [38, 0]
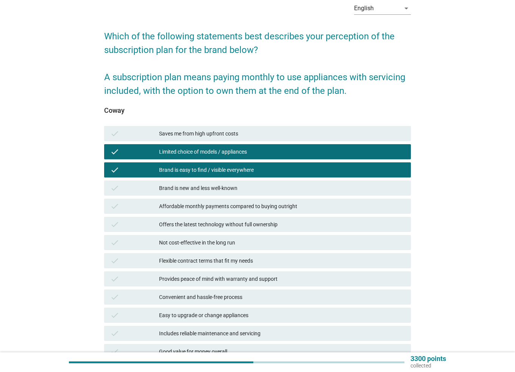
click at [268, 274] on div "check Provides peace of mind with warranty and support" at bounding box center [257, 278] width 307 height 15
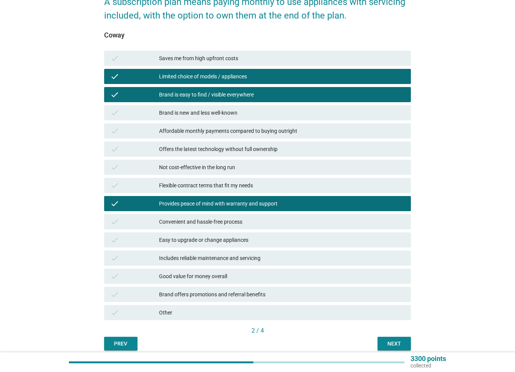
scroll to position [114, 0]
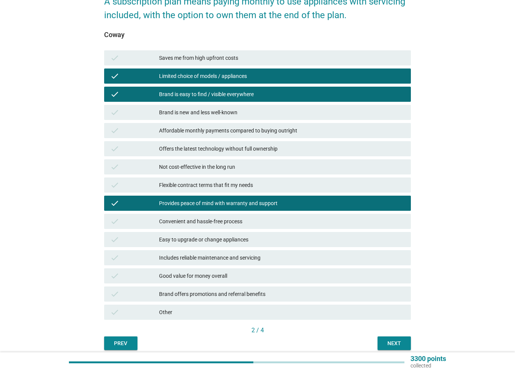
click at [422, 339] on div "English arrow_drop_down Which of the following statements best describes your p…" at bounding box center [257, 135] width 478 height 442
click at [400, 340] on div "Next" at bounding box center [393, 343] width 21 height 8
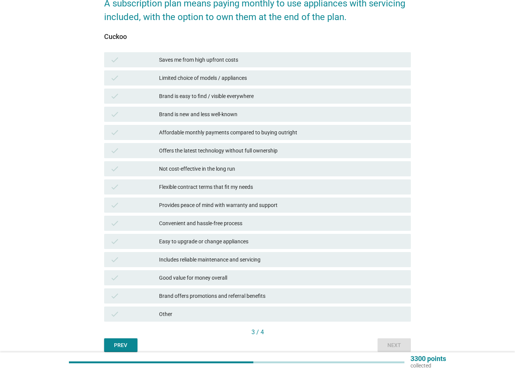
scroll to position [145, 0]
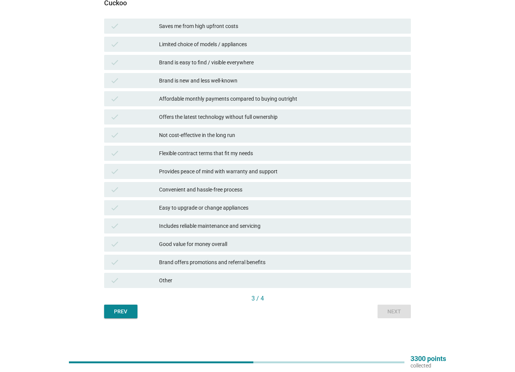
click at [231, 281] on div "Other" at bounding box center [282, 280] width 246 height 9
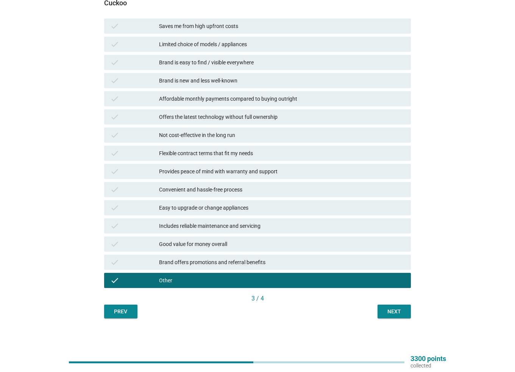
click at [399, 313] on div "Next" at bounding box center [393, 312] width 21 height 8
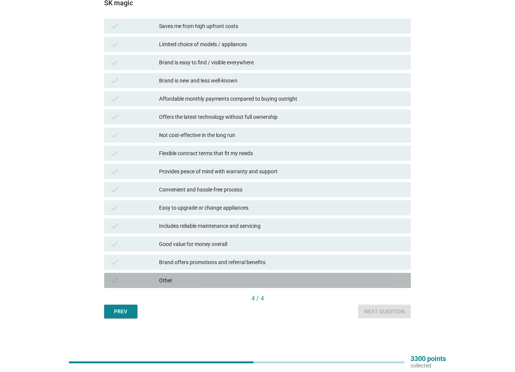
click at [221, 273] on div "check Other" at bounding box center [257, 280] width 307 height 15
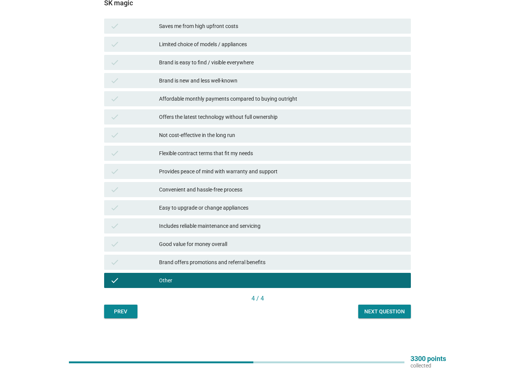
click at [377, 312] on div "Next question" at bounding box center [384, 312] width 40 height 8
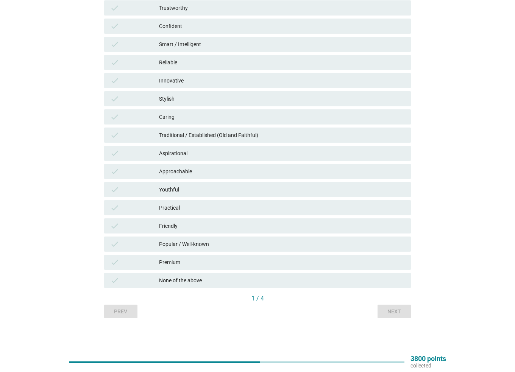
scroll to position [0, 0]
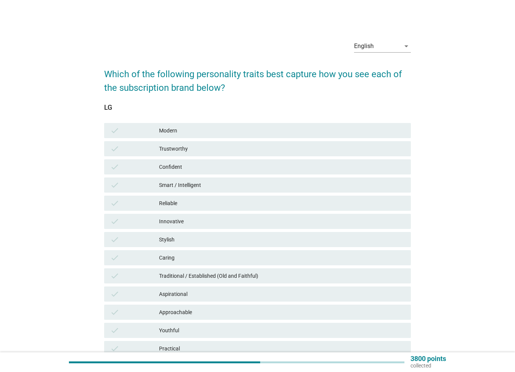
click at [191, 134] on div "Modern" at bounding box center [282, 130] width 246 height 9
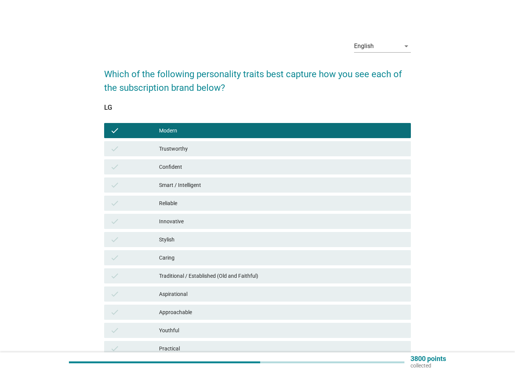
click at [194, 224] on div "Innovative" at bounding box center [282, 221] width 246 height 9
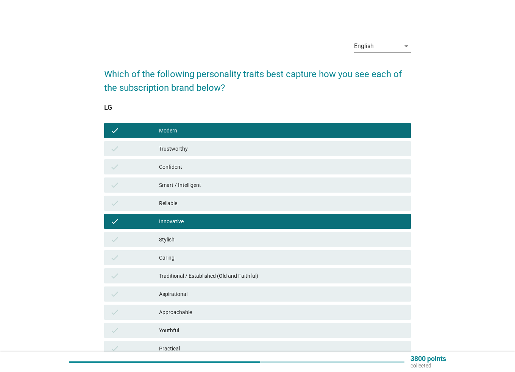
click at [205, 244] on div "check Stylish" at bounding box center [257, 239] width 307 height 15
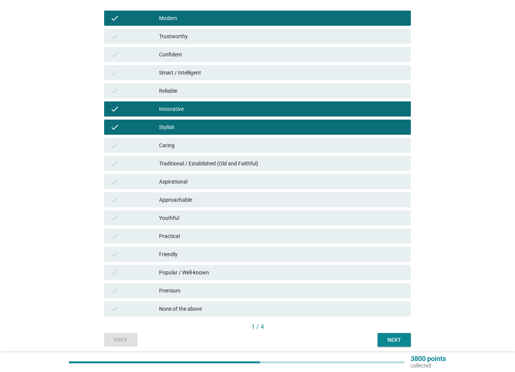
scroll to position [114, 0]
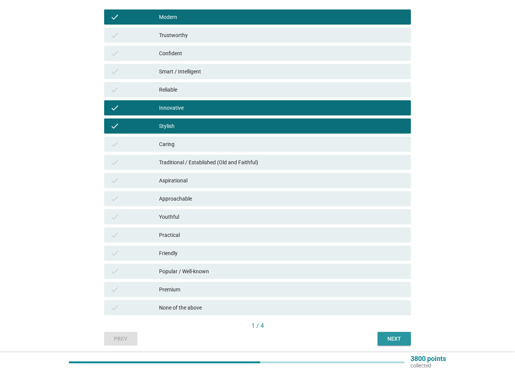
click at [395, 337] on div "Next" at bounding box center [393, 339] width 21 height 8
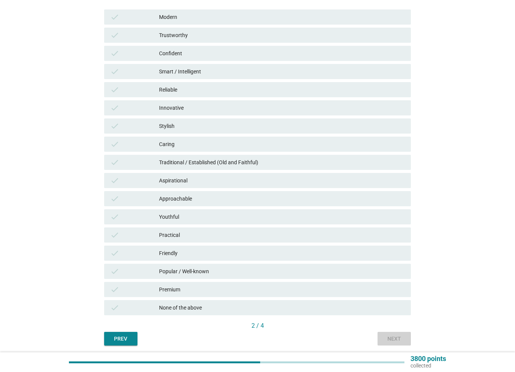
scroll to position [0, 0]
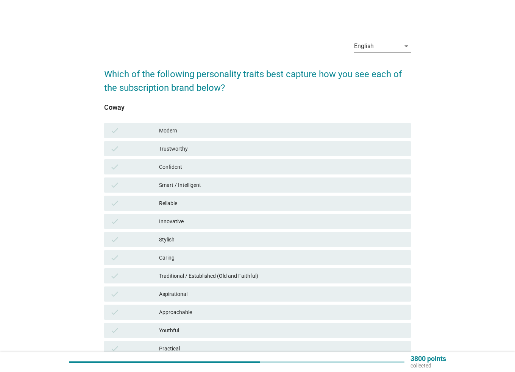
click at [200, 156] on div "check Trustworthy" at bounding box center [258, 149] width 310 height 18
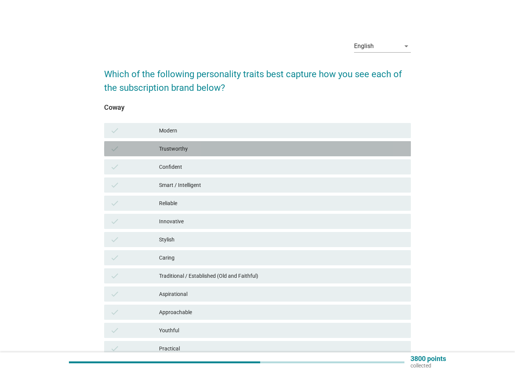
click at [199, 147] on div "Trustworthy" at bounding box center [282, 148] width 246 height 9
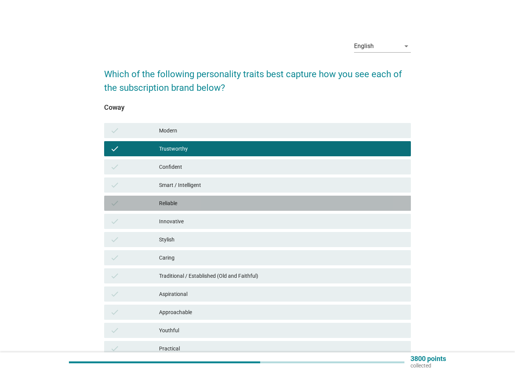
click at [213, 203] on div "Reliable" at bounding box center [282, 203] width 246 height 9
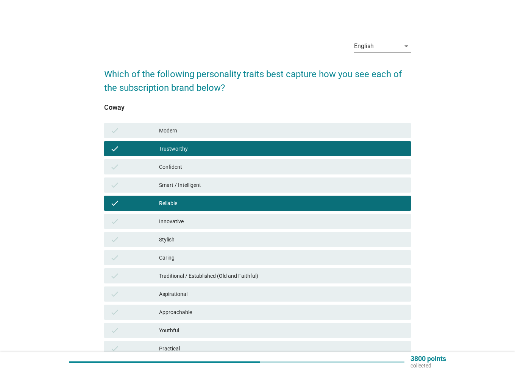
scroll to position [141, 0]
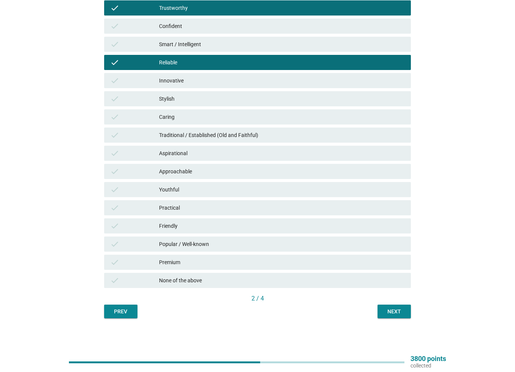
click at [265, 134] on div "Traditional / Established (Old and Faithful)" at bounding box center [282, 135] width 246 height 9
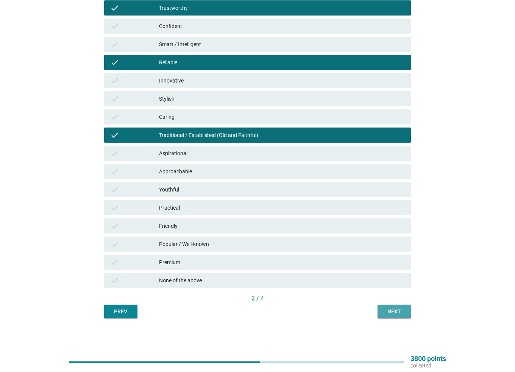
click at [399, 308] on div "Next" at bounding box center [393, 312] width 21 height 8
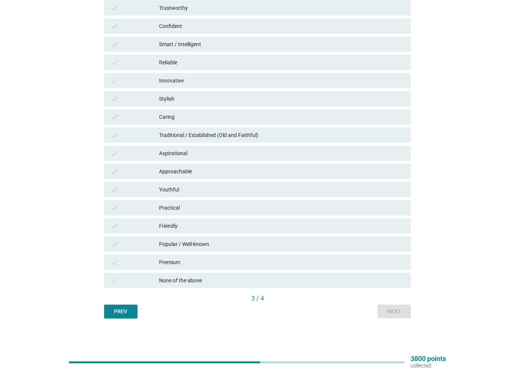
click at [213, 284] on div "None of the above" at bounding box center [282, 280] width 246 height 9
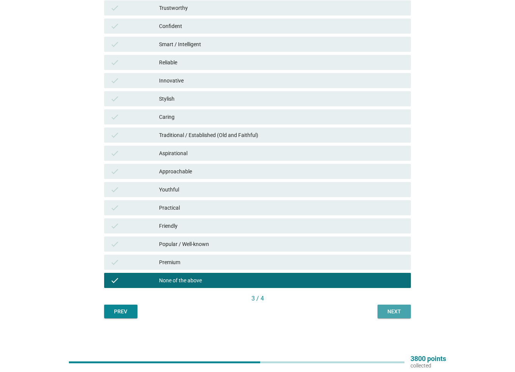
click at [409, 313] on button "Next" at bounding box center [393, 312] width 33 height 14
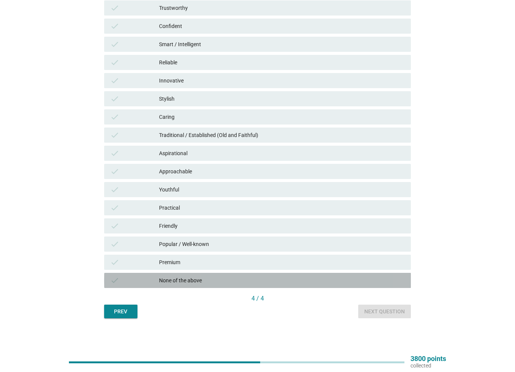
click at [207, 284] on div "None of the above" at bounding box center [282, 280] width 246 height 9
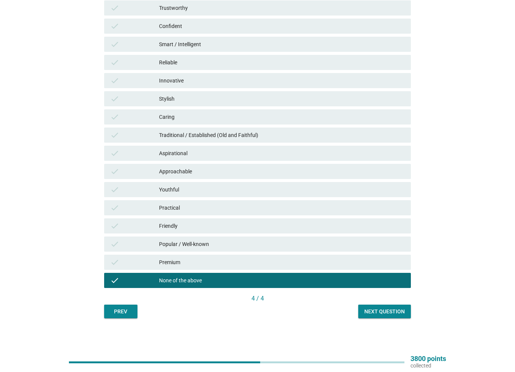
click at [383, 309] on div "Next question" at bounding box center [384, 312] width 40 height 8
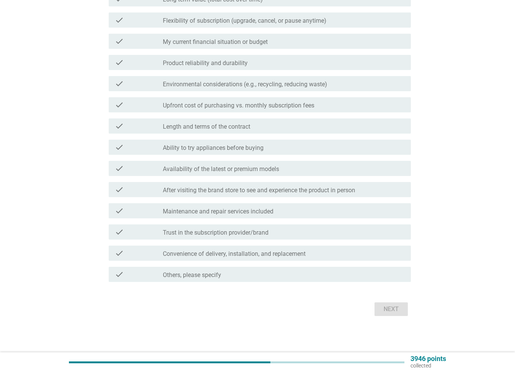
scroll to position [0, 0]
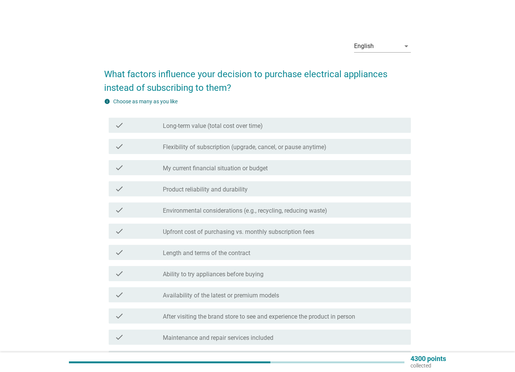
click at [230, 124] on label "Long-term value (total cost over time)" at bounding box center [213, 126] width 100 height 8
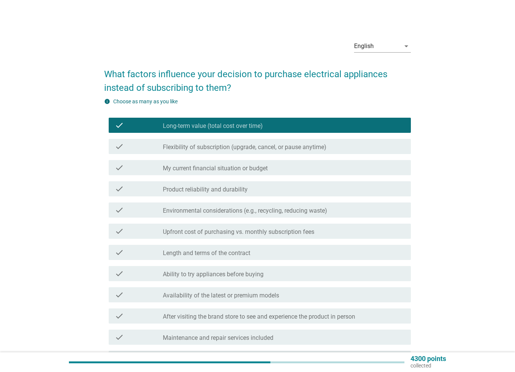
click at [232, 145] on label "Flexibility of subscription (upgrade, cancel, or pause anytime)" at bounding box center [244, 147] width 163 height 8
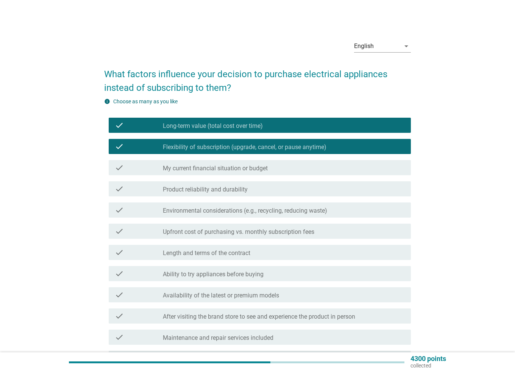
click at [232, 145] on label "Flexibility of subscription (upgrade, cancel, or pause anytime)" at bounding box center [244, 147] width 163 height 8
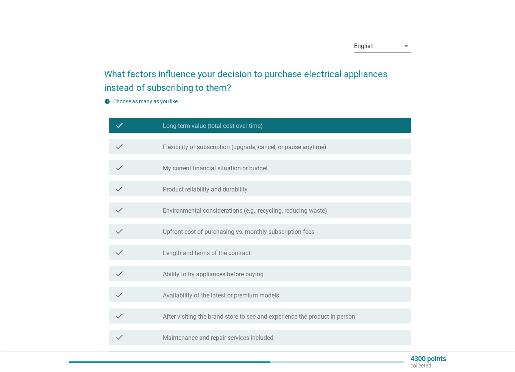
click at [230, 151] on div "check check_box_outline_blank Flexibility of subscription (upgrade, cancel, or …" at bounding box center [260, 146] width 302 height 15
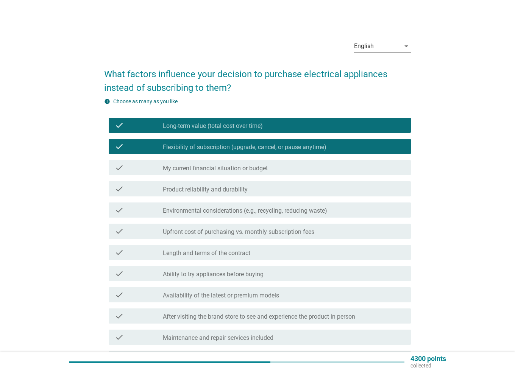
click at [236, 187] on label "Product reliability and durability" at bounding box center [205, 190] width 85 height 8
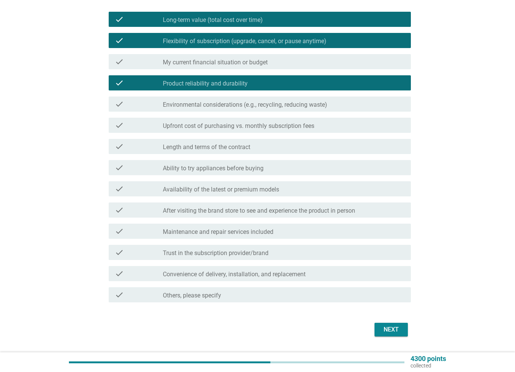
scroll to position [126, 0]
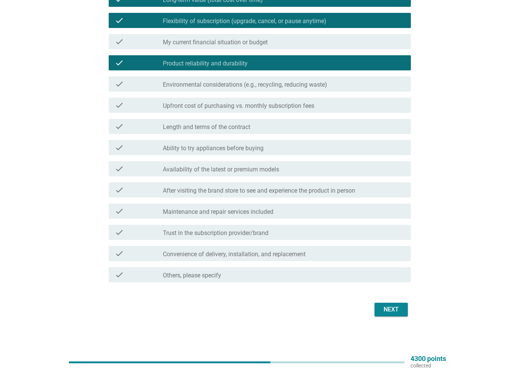
click at [393, 310] on div "Next" at bounding box center [390, 309] width 21 height 9
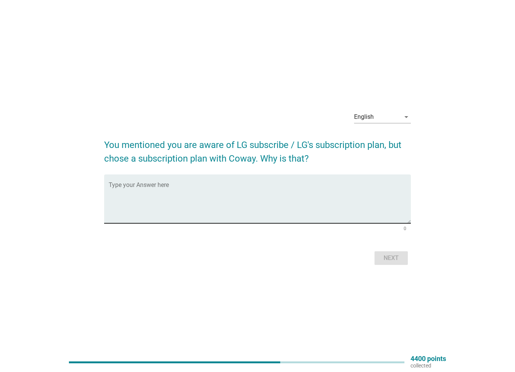
click at [306, 182] on div "Type your Answer here" at bounding box center [260, 198] width 302 height 49
click at [308, 190] on textarea "Type your Answer here" at bounding box center [260, 204] width 302 height 40
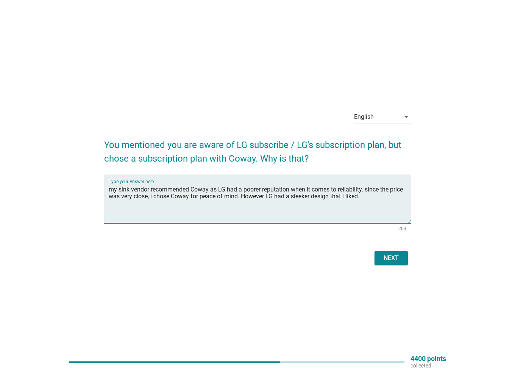
type textarea "my sink vendor recommended Coway as LG had a poorer reputation when it comes to…"
click at [405, 254] on button "Next" at bounding box center [390, 258] width 33 height 14
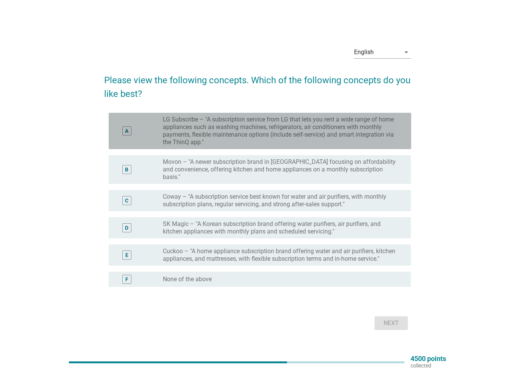
click at [254, 143] on label "LG Subscribe – "A subscription service from LG that lets you rent a wide range …" at bounding box center [281, 131] width 236 height 30
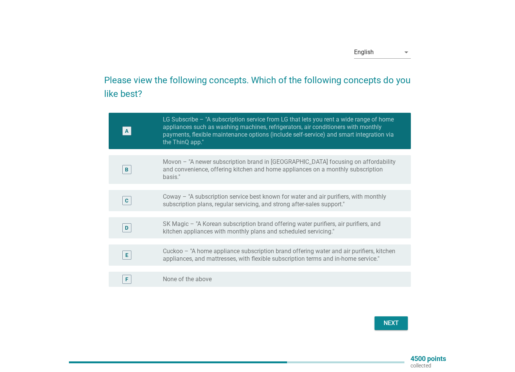
click at [360, 199] on label "Coway – "A subscription service best known for water and air purifiers, with mo…" at bounding box center [281, 200] width 236 height 15
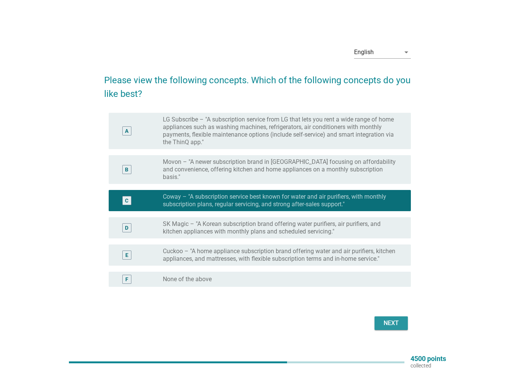
click at [386, 319] on div "Next" at bounding box center [390, 323] width 21 height 9
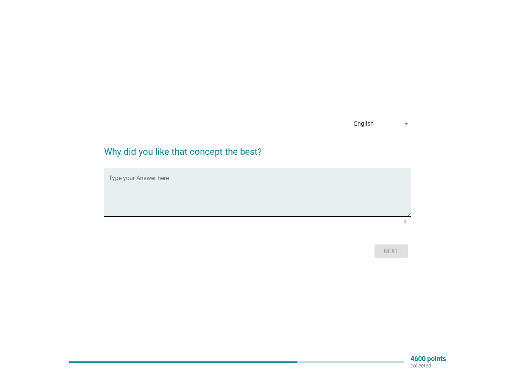
click at [268, 211] on textarea "Type your Answer here" at bounding box center [260, 197] width 302 height 40
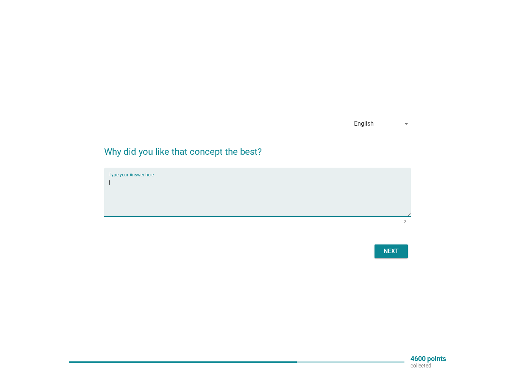
type textarea "i"
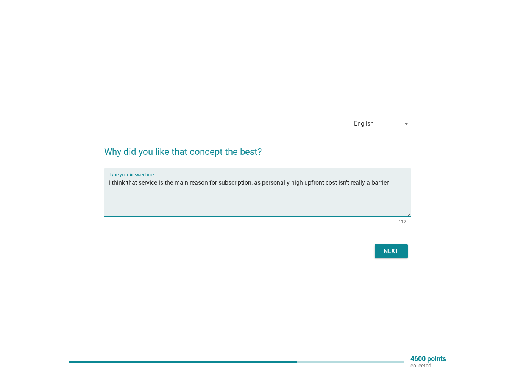
type textarea "i think that service is the main reason for subscription, as personally high up…"
click at [390, 249] on div "Next" at bounding box center [390, 251] width 21 height 9
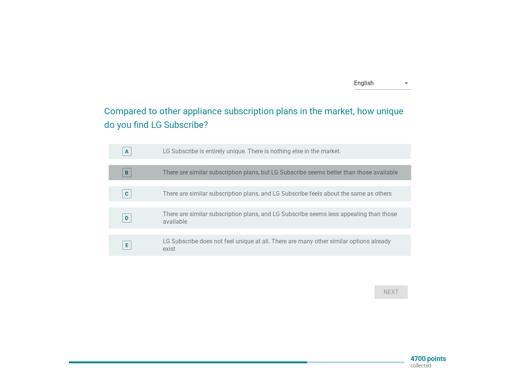
click at [199, 170] on label "There are similar subscription plans, but LG Subscribe seems better than those …" at bounding box center [280, 173] width 235 height 8
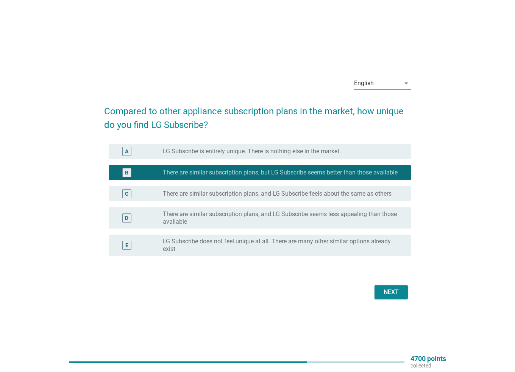
click at [401, 295] on div "Next" at bounding box center [390, 292] width 21 height 9
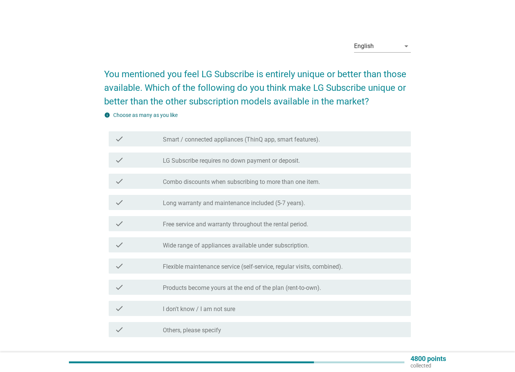
click at [191, 137] on label "Smart / connected appliances (ThinQ app, smart features)." at bounding box center [241, 140] width 157 height 8
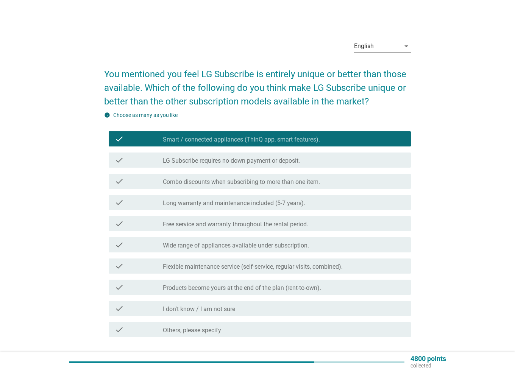
click at [198, 158] on label "LG Subscribe requires no down payment or deposit." at bounding box center [231, 161] width 137 height 8
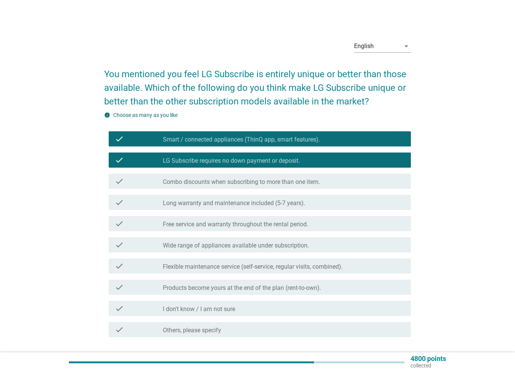
click at [203, 226] on label "Free service and warranty throughout the rental period." at bounding box center [235, 225] width 145 height 8
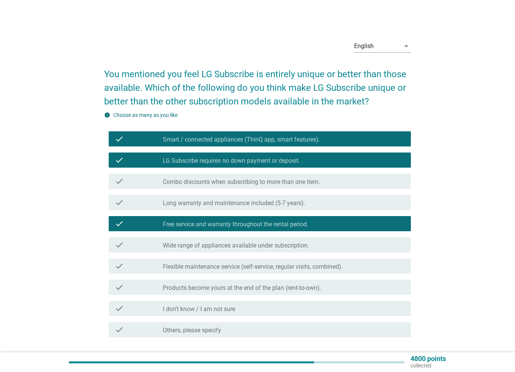
click at [203, 226] on label "Free service and warranty throughout the rental period." at bounding box center [235, 225] width 145 height 8
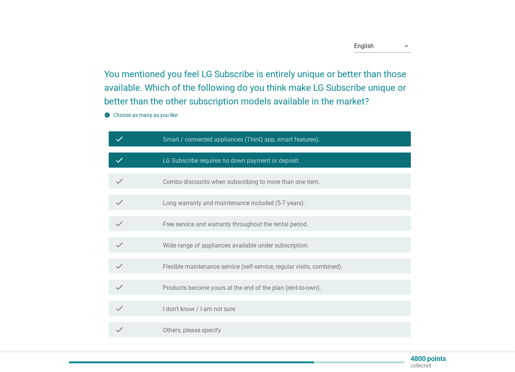
click at [210, 249] on div "check check_box_outline_blank Wide range of appliances available under subscrip…" at bounding box center [260, 244] width 302 height 15
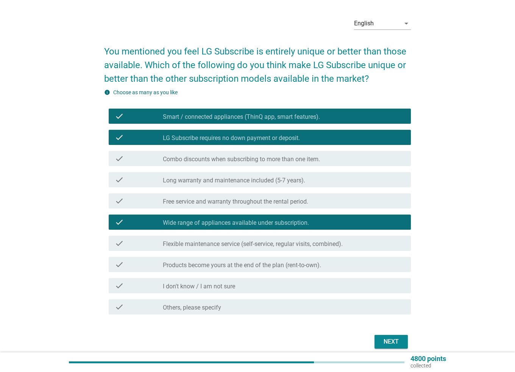
scroll to position [38, 0]
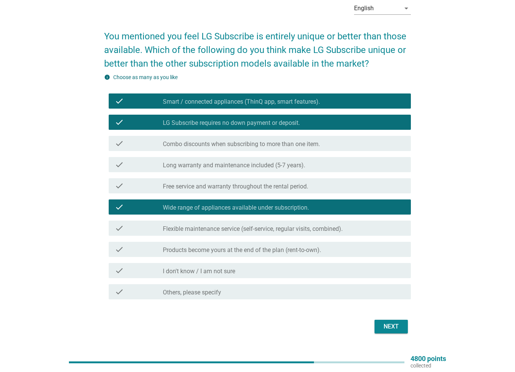
click at [380, 328] on button "Next" at bounding box center [390, 327] width 33 height 14
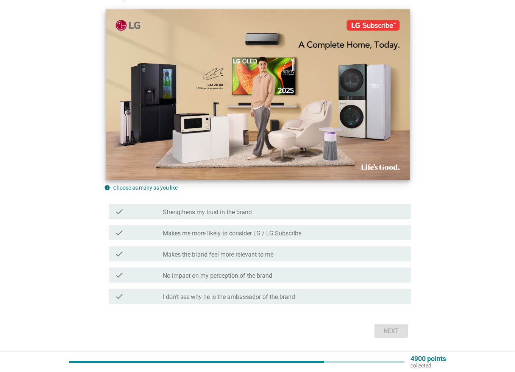
scroll to position [114, 0]
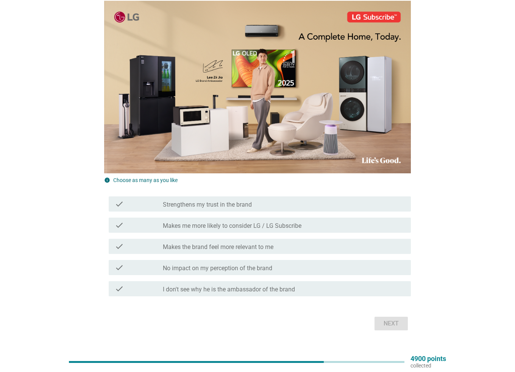
click at [257, 250] on label "Makes the brand feel more relevant to me" at bounding box center [218, 247] width 111 height 8
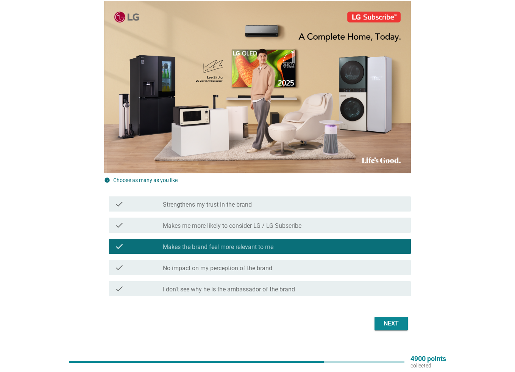
click at [385, 323] on div "Next" at bounding box center [390, 323] width 21 height 9
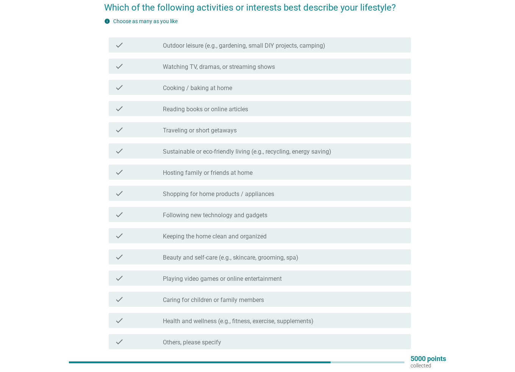
scroll to position [58, 0]
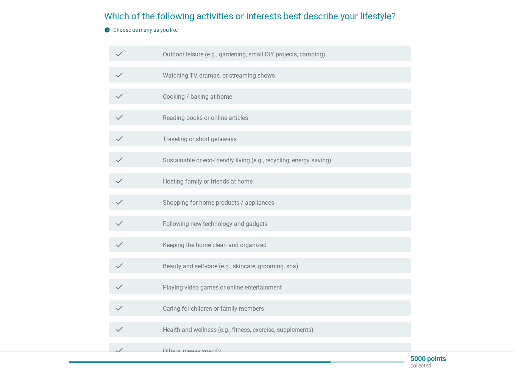
click at [192, 85] on div "check check_box_outline_blank Watching TV, dramas, or streaming shows" at bounding box center [257, 74] width 307 height 21
click at [190, 115] on label "Reading books or online articles" at bounding box center [205, 118] width 85 height 8
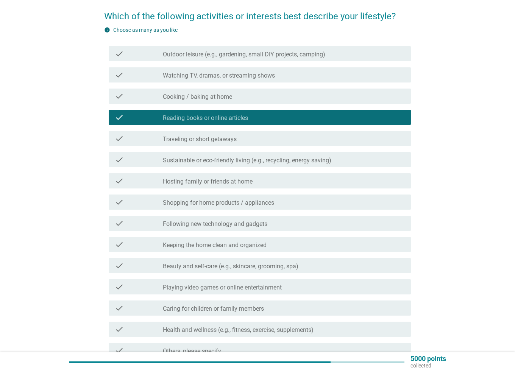
click at [196, 133] on div "check check_box_outline_blank Traveling or short getaways" at bounding box center [260, 138] width 302 height 15
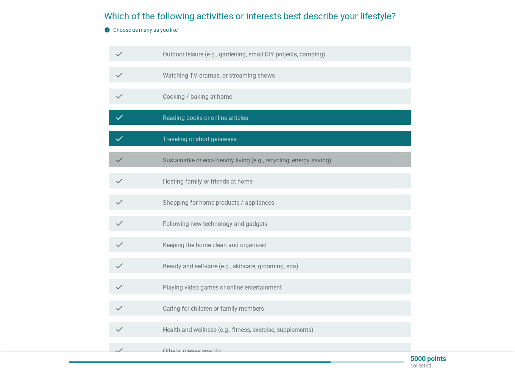
click at [244, 160] on label "Sustainable or eco-friendly living (e.g., recycling, energy saving)" at bounding box center [247, 161] width 168 height 8
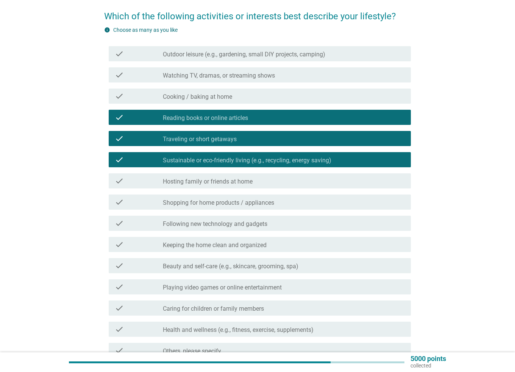
click at [251, 179] on label "Hosting family or friends at home" at bounding box center [208, 182] width 90 height 8
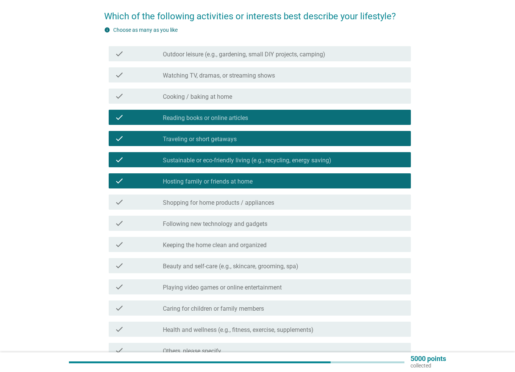
click at [230, 244] on label "Keeping the home clean and organized" at bounding box center [215, 245] width 104 height 8
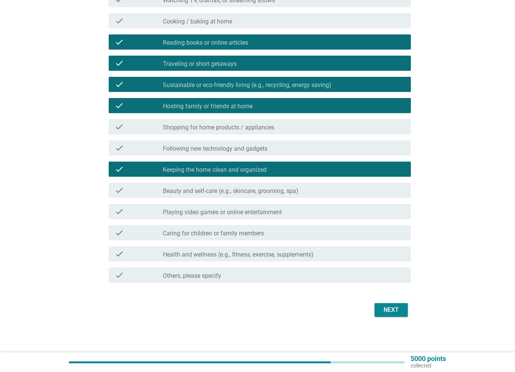
scroll to position [134, 0]
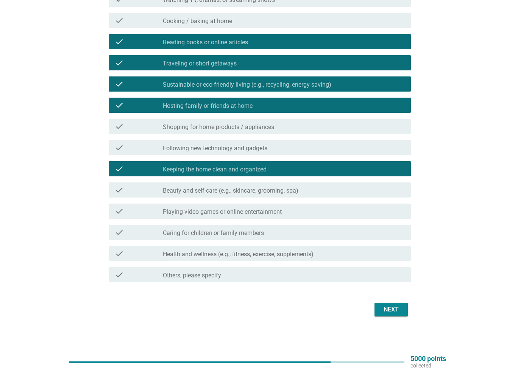
click at [309, 251] on label "Health and wellness (e.g., fitness, exercise, supplements)" at bounding box center [238, 255] width 151 height 8
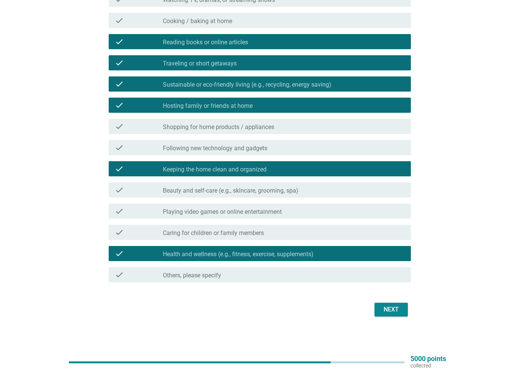
click at [384, 310] on div "Next" at bounding box center [390, 309] width 21 height 9
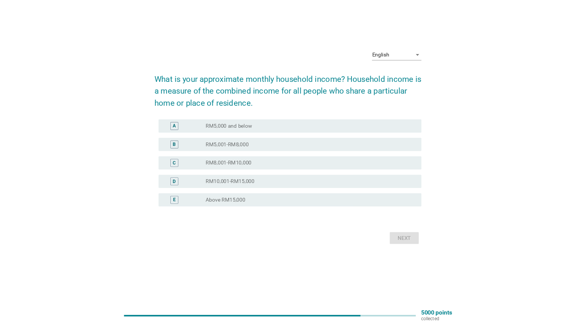
scroll to position [0, 0]
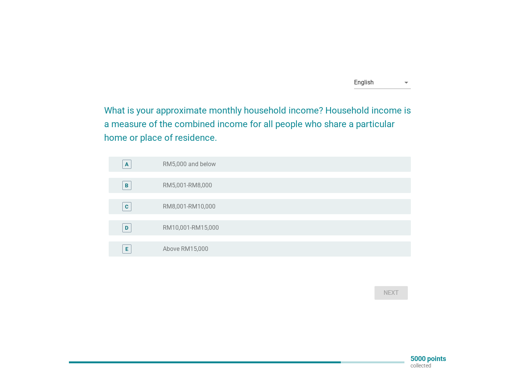
click at [255, 244] on div "radio_button_unchecked Above RM15,000" at bounding box center [284, 248] width 242 height 9
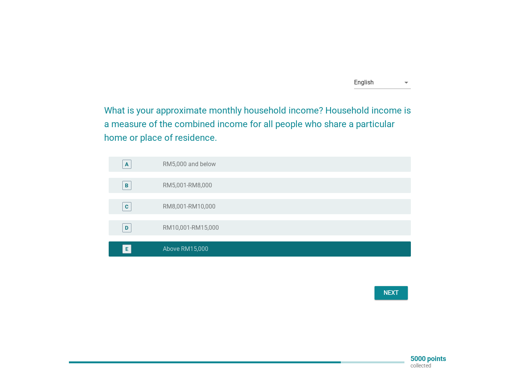
click at [387, 299] on button "Next" at bounding box center [390, 293] width 33 height 14
